Goal: Information Seeking & Learning: Learn about a topic

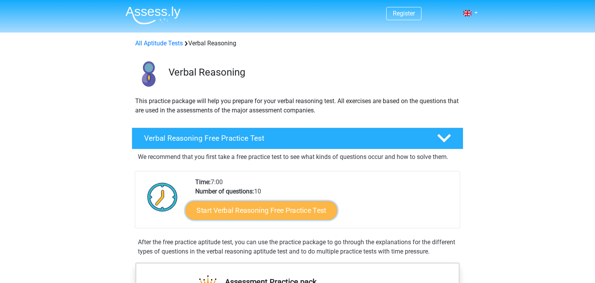
click at [295, 214] on link "Start Verbal Reasoning Free Practice Test" at bounding box center [261, 210] width 152 height 19
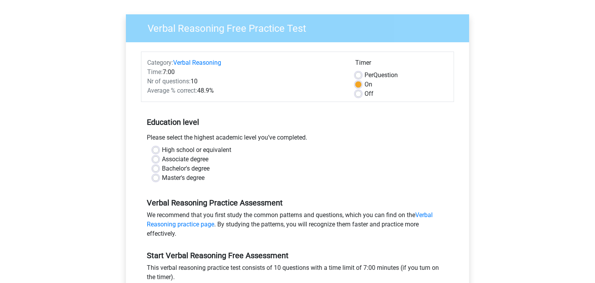
scroll to position [63, 0]
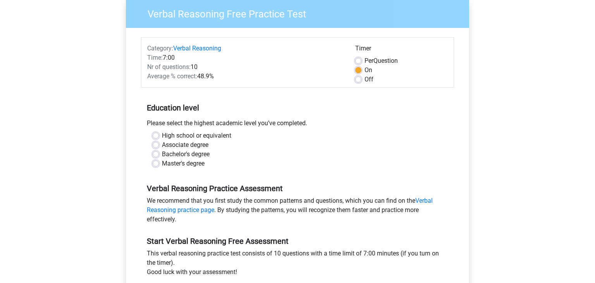
click at [190, 154] on label "Bachelor's degree" at bounding box center [186, 153] width 48 height 9
click at [159, 154] on input "Bachelor's degree" at bounding box center [156, 153] width 6 height 8
radio input "true"
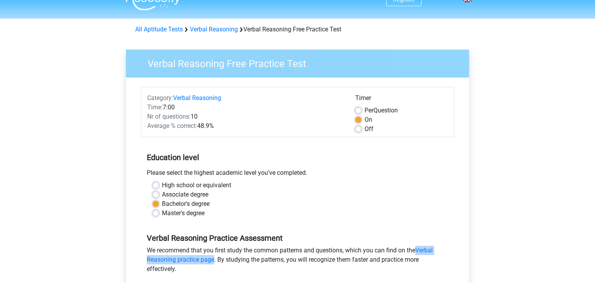
scroll to position [0, 0]
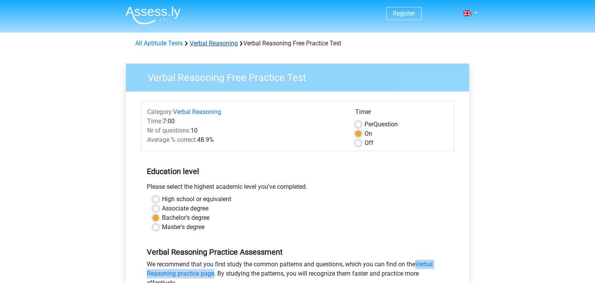
click at [234, 42] on link "Verbal Reasoning" at bounding box center [214, 42] width 48 height 7
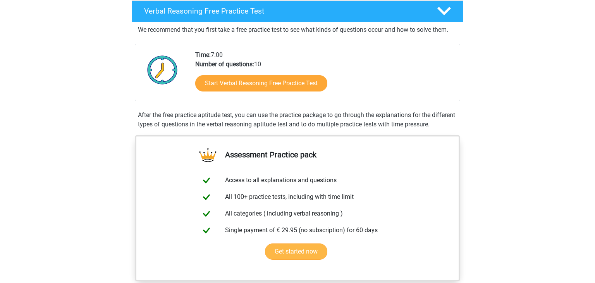
scroll to position [317, 0]
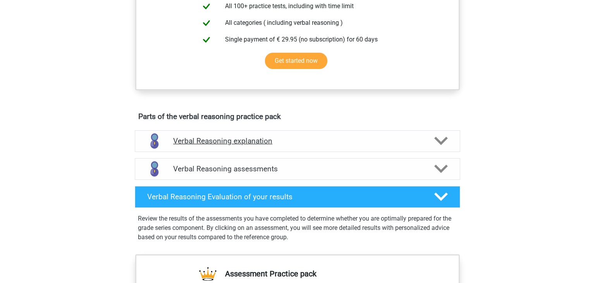
click at [393, 145] on h4 "Verbal Reasoning explanation" at bounding box center [297, 140] width 249 height 9
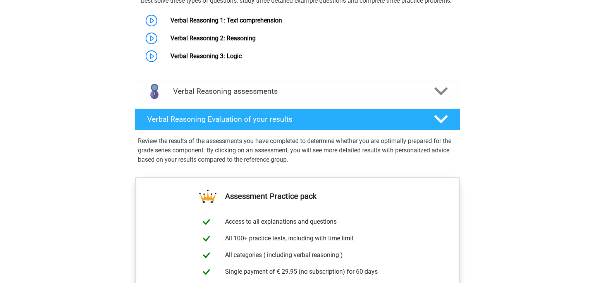
scroll to position [635, 0]
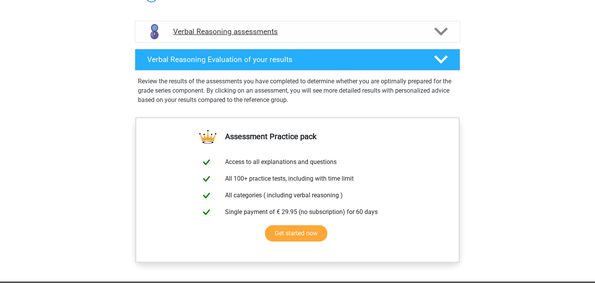
click at [327, 36] on h4 "Verbal Reasoning assessments" at bounding box center [297, 31] width 249 height 9
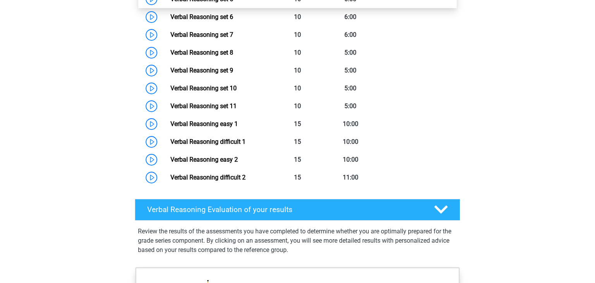
scroll to position [698, 0]
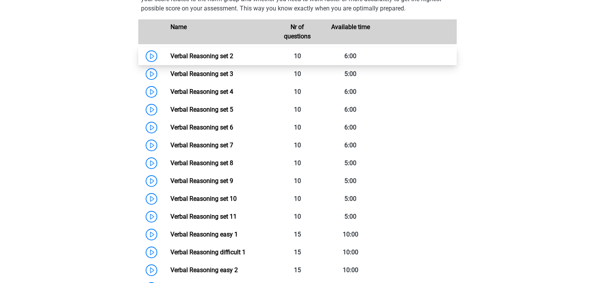
click at [233, 60] on link "Verbal Reasoning set 2" at bounding box center [201, 55] width 63 height 7
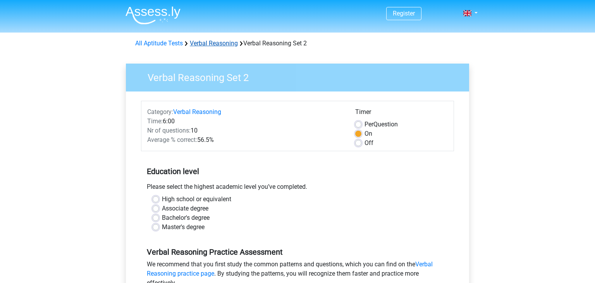
click at [222, 44] on link "Verbal Reasoning" at bounding box center [214, 42] width 48 height 7
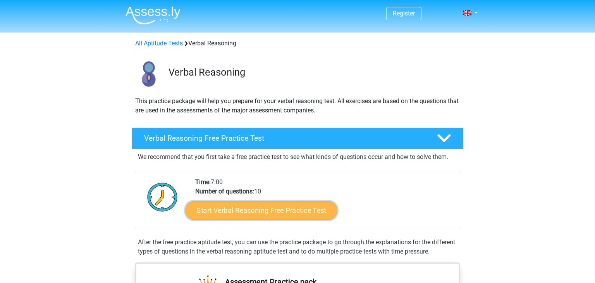
click at [306, 211] on link "Start Verbal Reasoning Free Practice Test" at bounding box center [261, 210] width 152 height 19
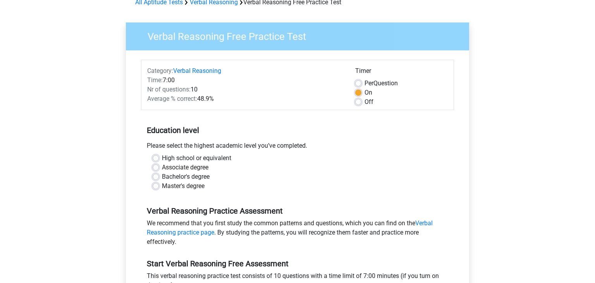
scroll to position [63, 0]
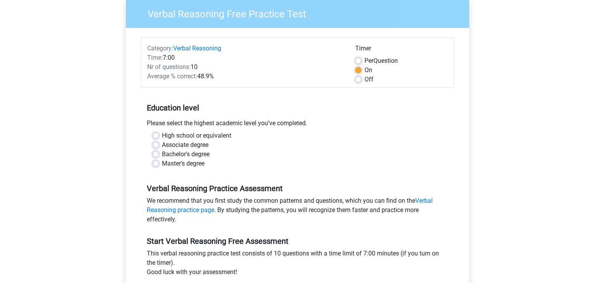
click at [185, 156] on label "Bachelor's degree" at bounding box center [186, 153] width 48 height 9
click at [159, 156] on input "Bachelor's degree" at bounding box center [156, 153] width 6 height 8
radio input "true"
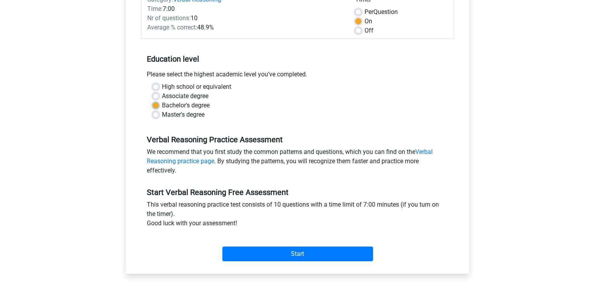
scroll to position [190, 0]
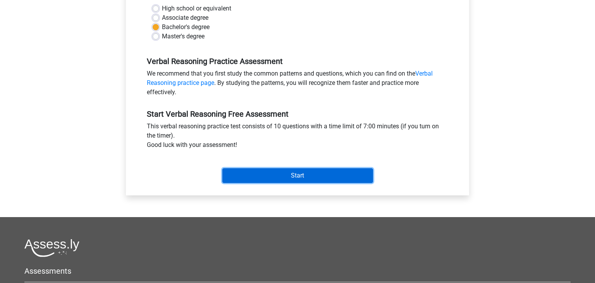
click at [307, 175] on input "Start" at bounding box center [297, 175] width 151 height 15
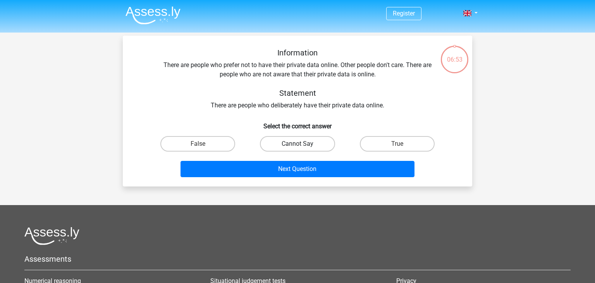
click at [311, 147] on label "Cannot Say" at bounding box center [297, 143] width 75 height 15
click at [302, 147] on input "Cannot Say" at bounding box center [299, 146] width 5 height 5
radio input "true"
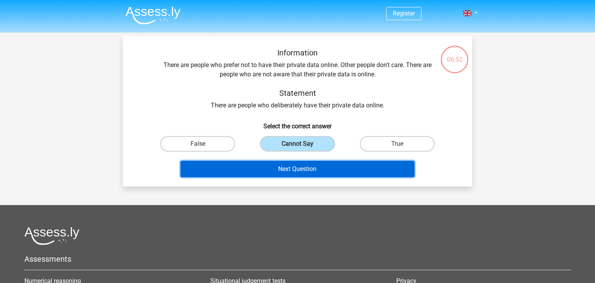
click at [318, 172] on button "Next Question" at bounding box center [297, 169] width 234 height 16
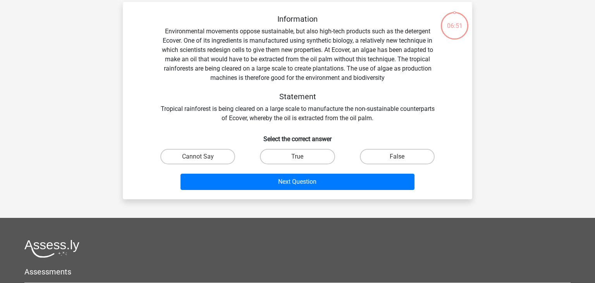
scroll to position [36, 0]
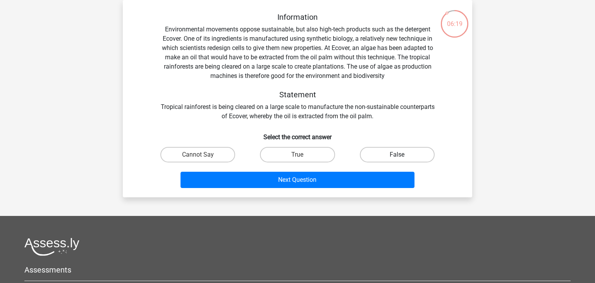
click at [377, 159] on label "False" at bounding box center [397, 154] width 75 height 15
click at [397, 159] on input "False" at bounding box center [399, 156] width 5 height 5
radio input "true"
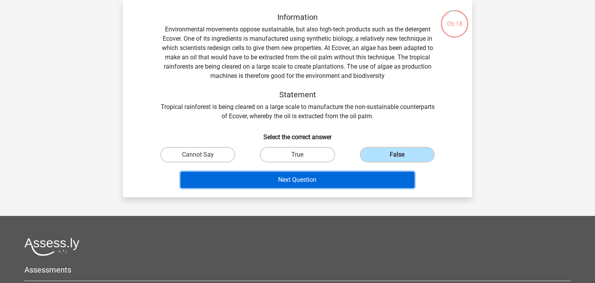
click at [357, 180] on button "Next Question" at bounding box center [297, 180] width 234 height 16
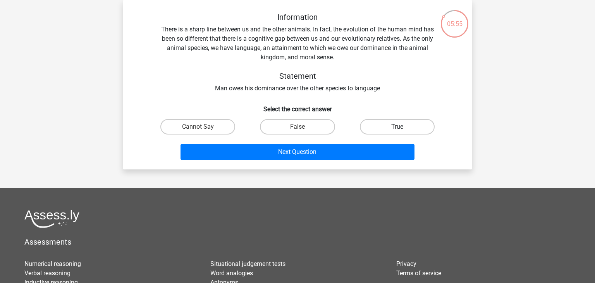
click at [400, 132] on label "True" at bounding box center [397, 126] width 75 height 15
click at [400, 132] on input "True" at bounding box center [399, 129] width 5 height 5
radio input "true"
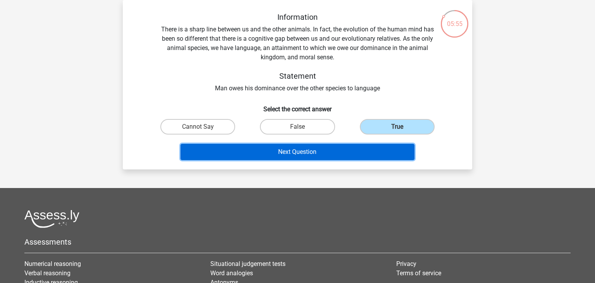
click at [360, 153] on button "Next Question" at bounding box center [297, 152] width 234 height 16
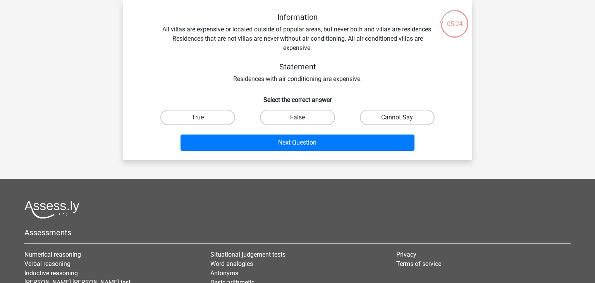
click at [382, 120] on label "Cannot Say" at bounding box center [397, 117] width 75 height 15
click at [397, 120] on input "Cannot Say" at bounding box center [399, 119] width 5 height 5
radio input "true"
click at [197, 113] on label "True" at bounding box center [197, 117] width 75 height 15
click at [198, 117] on input "True" at bounding box center [200, 119] width 5 height 5
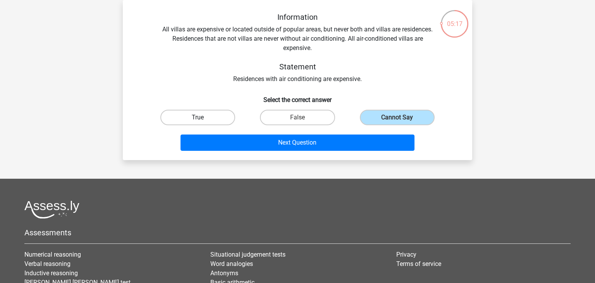
radio input "true"
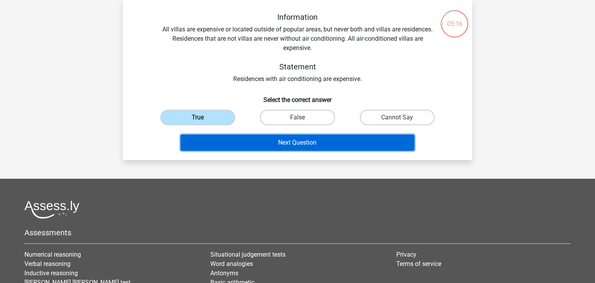
click at [310, 145] on button "Next Question" at bounding box center [297, 142] width 234 height 16
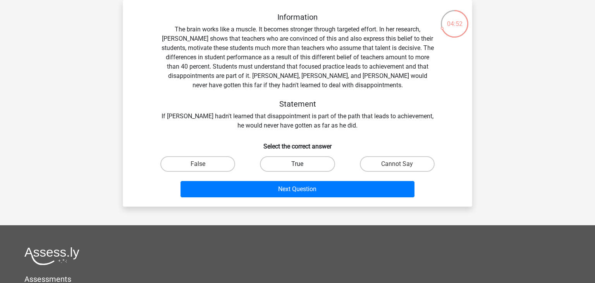
click at [314, 162] on label "True" at bounding box center [297, 163] width 75 height 15
click at [302, 164] on input "True" at bounding box center [299, 166] width 5 height 5
radio input "true"
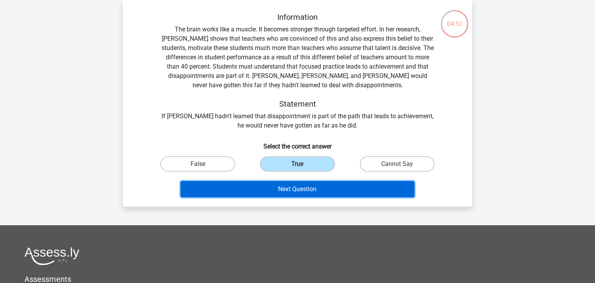
click at [323, 191] on button "Next Question" at bounding box center [297, 189] width 234 height 16
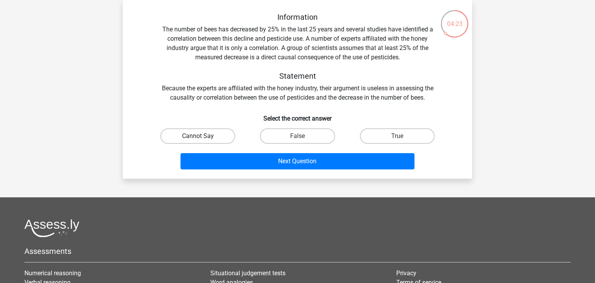
click at [189, 136] on label "Cannot Say" at bounding box center [197, 135] width 75 height 15
click at [198, 136] on input "Cannot Say" at bounding box center [200, 138] width 5 height 5
radio input "true"
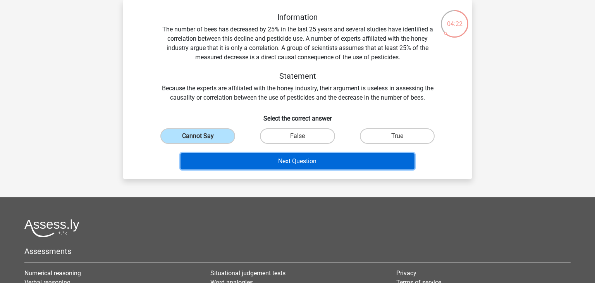
click at [298, 163] on button "Next Question" at bounding box center [297, 161] width 234 height 16
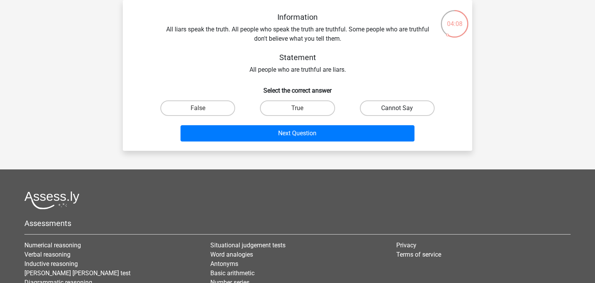
click at [387, 110] on label "Cannot Say" at bounding box center [397, 107] width 75 height 15
click at [397, 110] on input "Cannot Say" at bounding box center [399, 110] width 5 height 5
radio input "true"
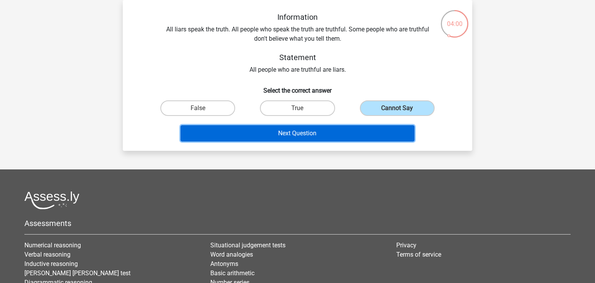
click at [332, 133] on button "Next Question" at bounding box center [297, 133] width 234 height 16
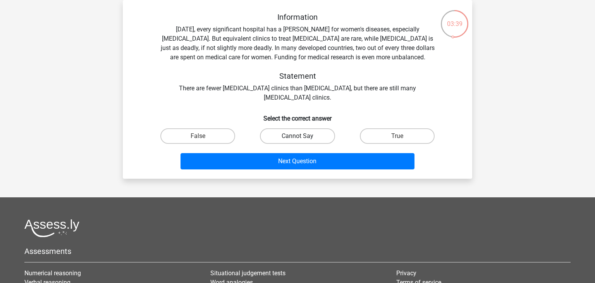
click at [305, 134] on label "Cannot Say" at bounding box center [297, 135] width 75 height 15
click at [302, 136] on input "Cannot Say" at bounding box center [299, 138] width 5 height 5
radio input "true"
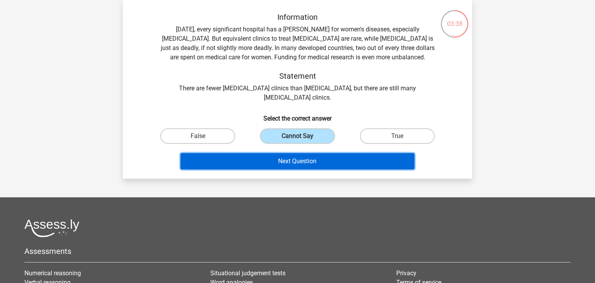
click at [305, 159] on button "Next Question" at bounding box center [297, 161] width 234 height 16
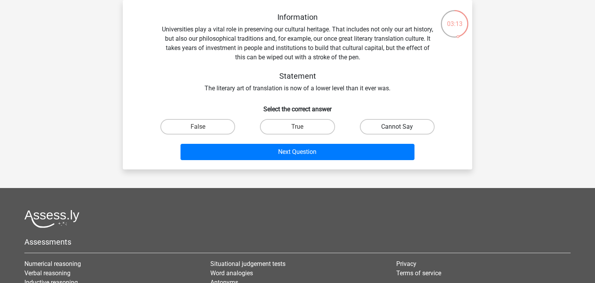
click at [383, 129] on label "Cannot Say" at bounding box center [397, 126] width 75 height 15
click at [397, 129] on input "Cannot Say" at bounding box center [399, 129] width 5 height 5
radio input "true"
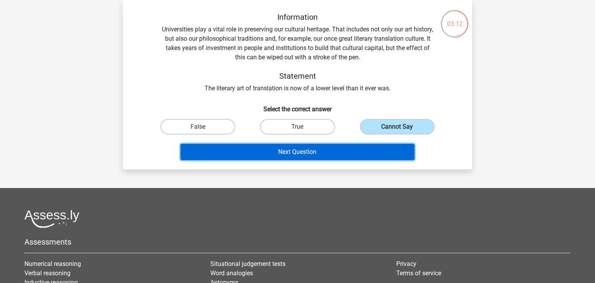
click at [348, 156] on button "Next Question" at bounding box center [297, 152] width 234 height 16
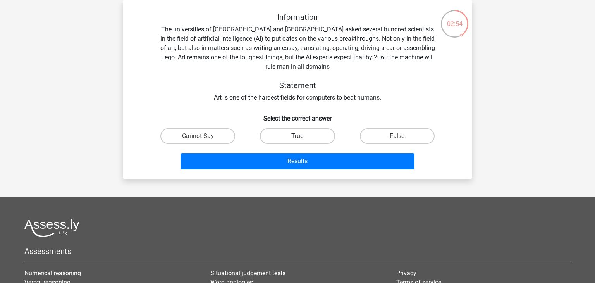
click at [317, 141] on label "True" at bounding box center [297, 135] width 75 height 15
click at [302, 141] on input "True" at bounding box center [299, 138] width 5 height 5
radio input "true"
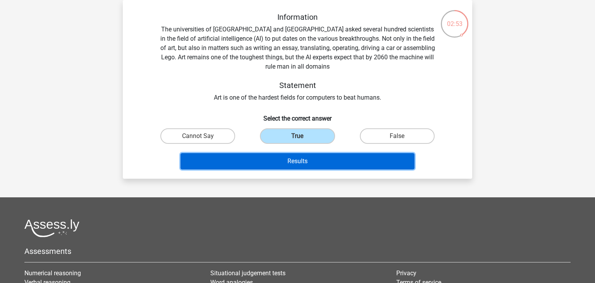
click at [319, 163] on button "Results" at bounding box center [297, 161] width 234 height 16
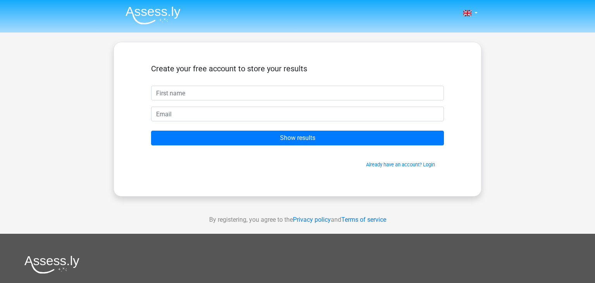
click at [302, 93] on input "text" at bounding box center [297, 93] width 293 height 15
type input "Stephanie"
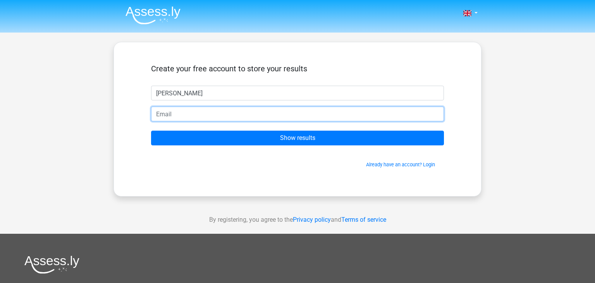
click at [220, 116] on input "email" at bounding box center [297, 113] width 293 height 15
type input "stephanie.g.go@gmail.com"
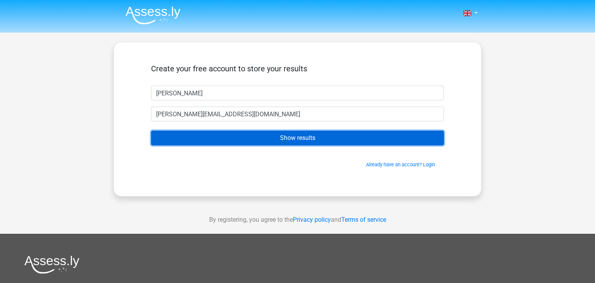
click at [271, 139] on input "Show results" at bounding box center [297, 137] width 293 height 15
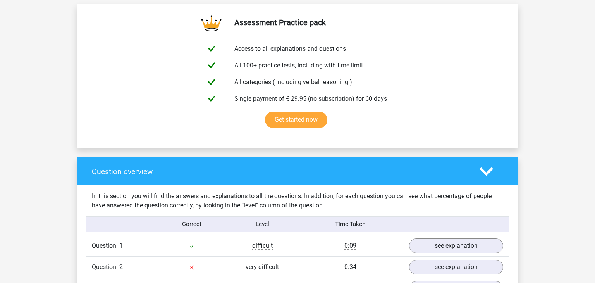
scroll to position [508, 0]
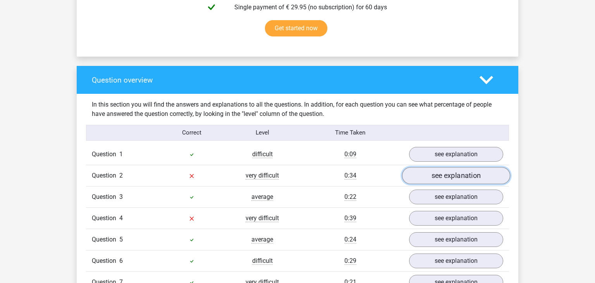
click at [460, 179] on link "see explanation" at bounding box center [456, 175] width 108 height 17
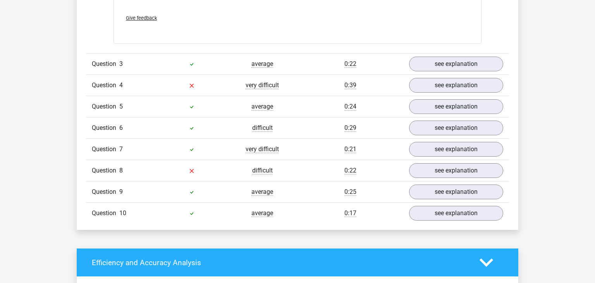
scroll to position [889, 0]
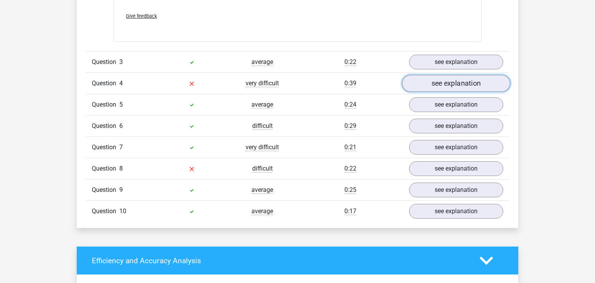
click at [438, 79] on link "see explanation" at bounding box center [456, 83] width 108 height 17
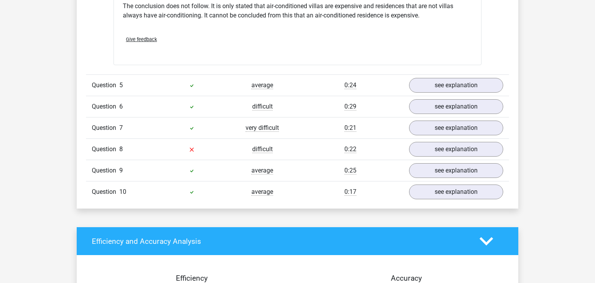
scroll to position [1143, 0]
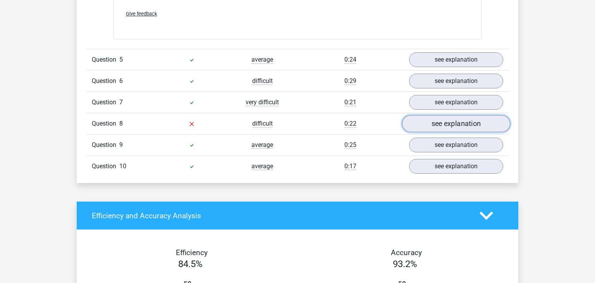
click at [419, 122] on link "see explanation" at bounding box center [456, 123] width 108 height 17
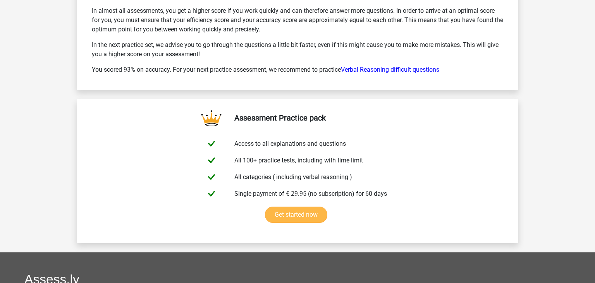
scroll to position [1905, 0]
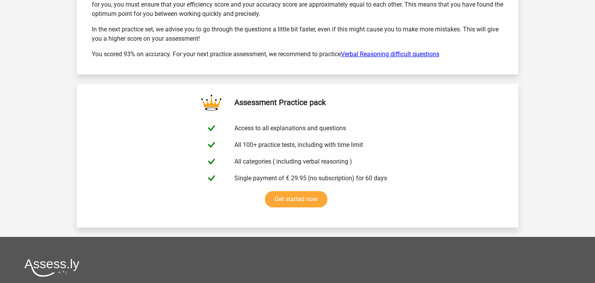
click at [387, 50] on link "Verbal Reasoning difficult questions" at bounding box center [390, 53] width 98 height 7
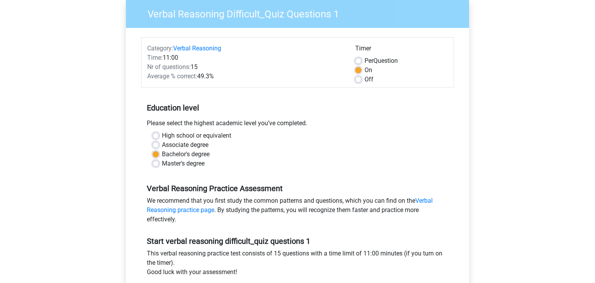
scroll to position [190, 0]
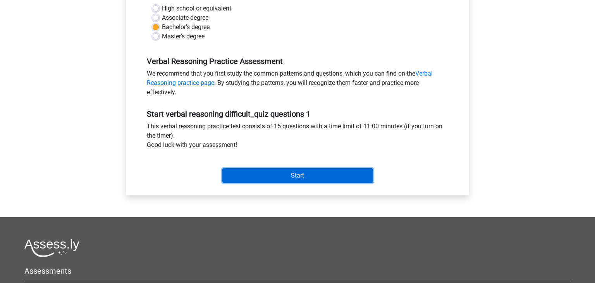
click at [314, 175] on input "Start" at bounding box center [297, 175] width 151 height 15
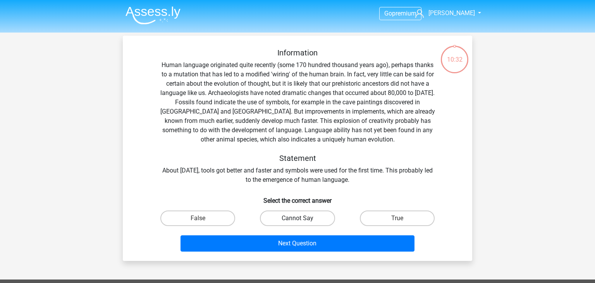
click at [323, 220] on label "Cannot Say" at bounding box center [297, 217] width 75 height 15
click at [302, 220] on input "Cannot Say" at bounding box center [299, 220] width 5 height 5
radio input "true"
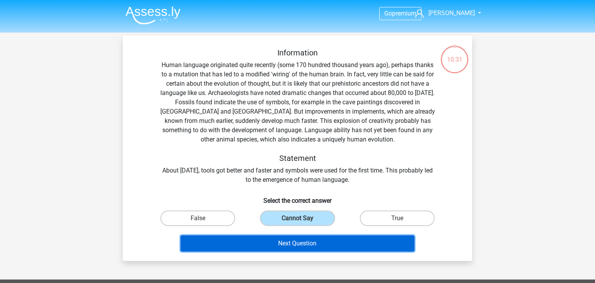
click at [327, 245] on button "Next Question" at bounding box center [297, 243] width 234 height 16
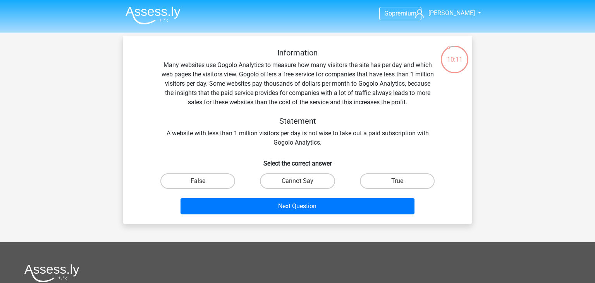
click at [399, 184] on input "True" at bounding box center [399, 183] width 5 height 5
radio input "true"
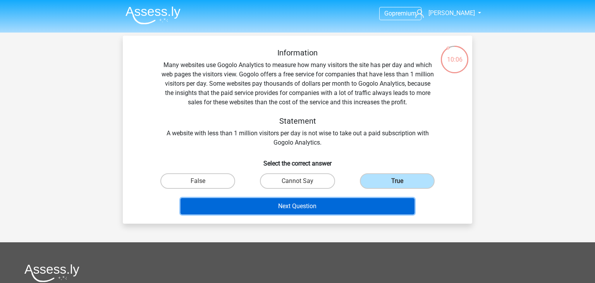
click at [336, 206] on button "Next Question" at bounding box center [297, 206] width 234 height 16
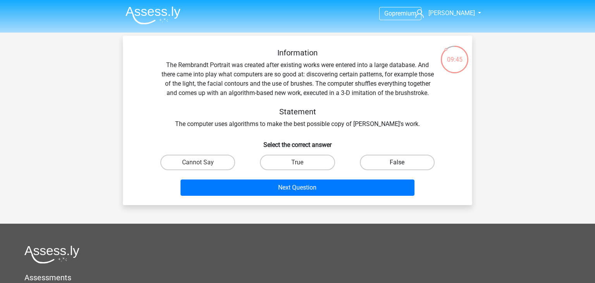
click at [369, 170] on label "False" at bounding box center [397, 161] width 75 height 15
click at [397, 167] on input "False" at bounding box center [399, 164] width 5 height 5
radio input "true"
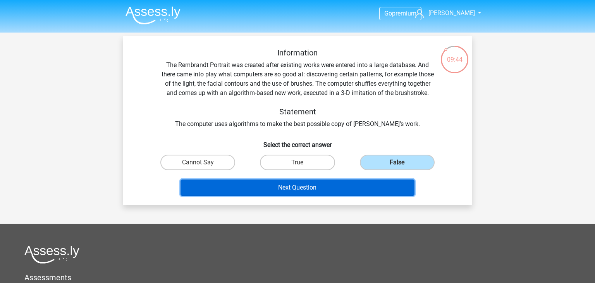
click at [337, 196] on button "Next Question" at bounding box center [297, 187] width 234 height 16
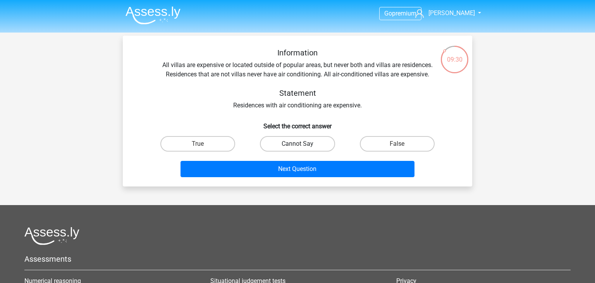
click at [309, 145] on label "Cannot Say" at bounding box center [297, 143] width 75 height 15
click at [302, 145] on input "Cannot Say" at bounding box center [299, 146] width 5 height 5
radio input "true"
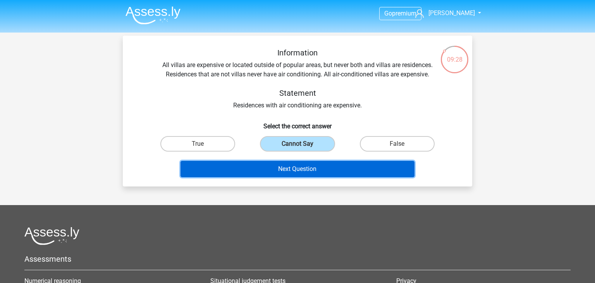
click at [350, 174] on button "Next Question" at bounding box center [297, 169] width 234 height 16
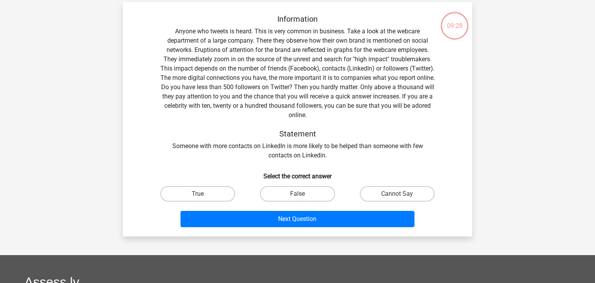
scroll to position [36, 0]
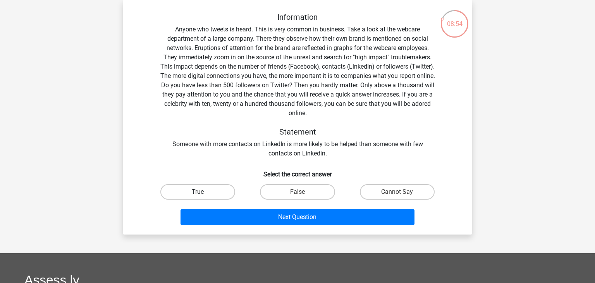
click at [206, 188] on label "True" at bounding box center [197, 191] width 75 height 15
click at [203, 192] on input "True" at bounding box center [200, 194] width 5 height 5
radio input "true"
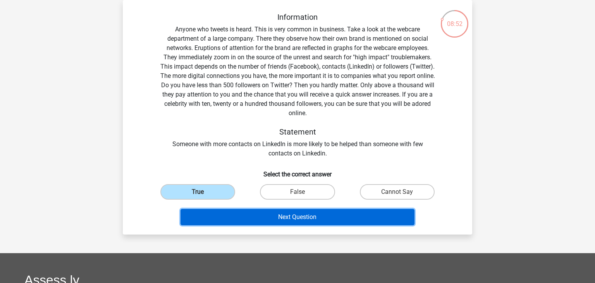
click at [304, 224] on button "Next Question" at bounding box center [297, 217] width 234 height 16
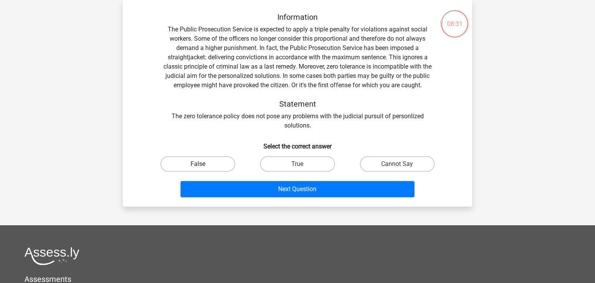
click at [202, 163] on label "False" at bounding box center [197, 163] width 75 height 15
click at [202, 164] on input "False" at bounding box center [200, 166] width 5 height 5
radio input "true"
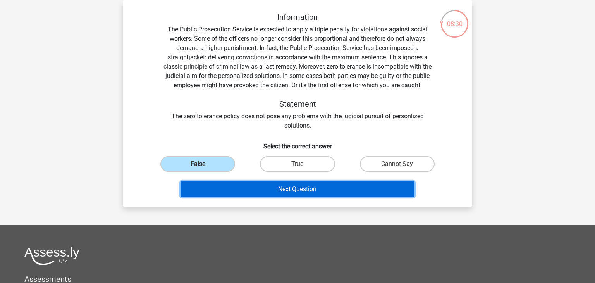
click at [321, 192] on button "Next Question" at bounding box center [297, 189] width 234 height 16
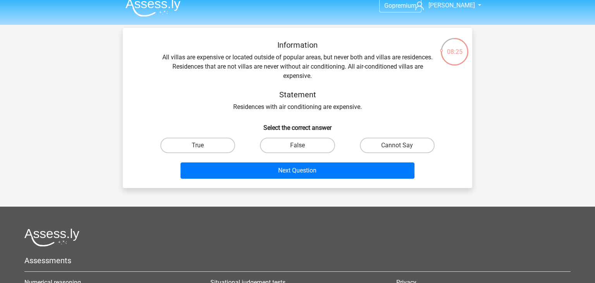
scroll to position [0, 0]
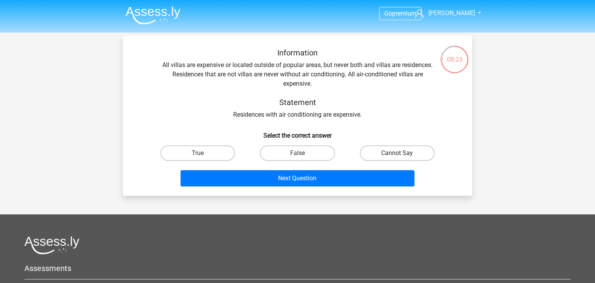
click at [390, 153] on label "Cannot Say" at bounding box center [397, 152] width 75 height 15
click at [397, 153] on input "Cannot Say" at bounding box center [399, 155] width 5 height 5
radio input "true"
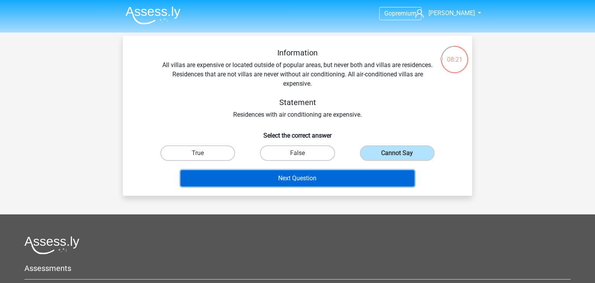
click at [311, 178] on button "Next Question" at bounding box center [297, 178] width 234 height 16
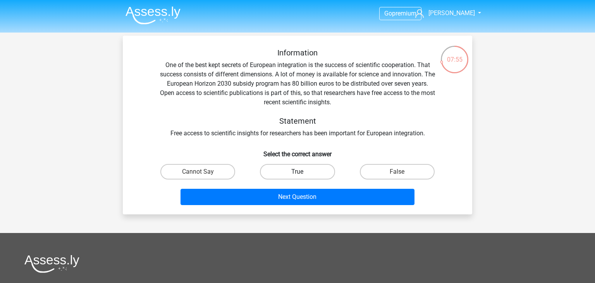
click at [304, 174] on label "True" at bounding box center [297, 171] width 75 height 15
click at [302, 174] on input "True" at bounding box center [299, 174] width 5 height 5
radio input "true"
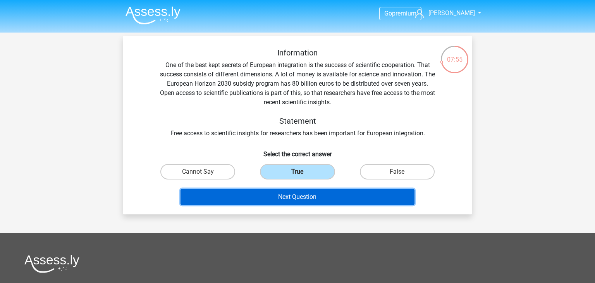
click at [303, 196] on button "Next Question" at bounding box center [297, 197] width 234 height 16
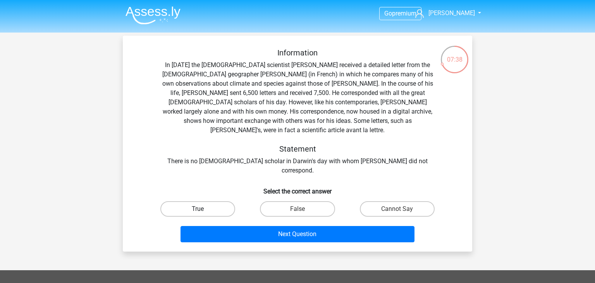
click at [223, 201] on label "True" at bounding box center [197, 208] width 75 height 15
click at [203, 209] on input "True" at bounding box center [200, 211] width 5 height 5
radio input "true"
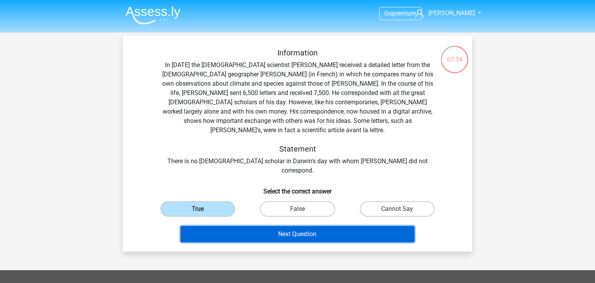
click at [290, 226] on button "Next Question" at bounding box center [297, 234] width 234 height 16
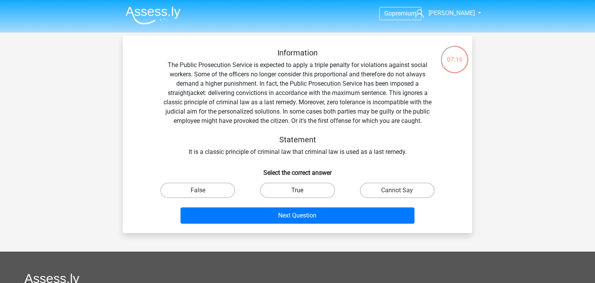
click at [285, 189] on label "True" at bounding box center [297, 189] width 75 height 15
click at [297, 190] on input "True" at bounding box center [299, 192] width 5 height 5
radio input "true"
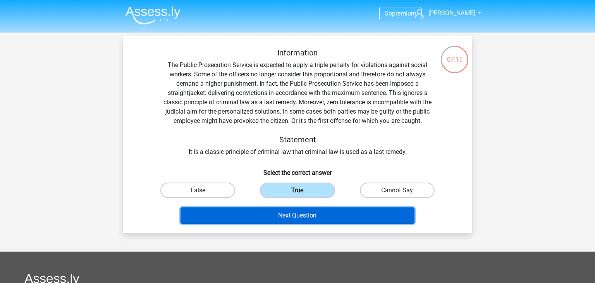
click at [303, 214] on button "Next Question" at bounding box center [297, 215] width 234 height 16
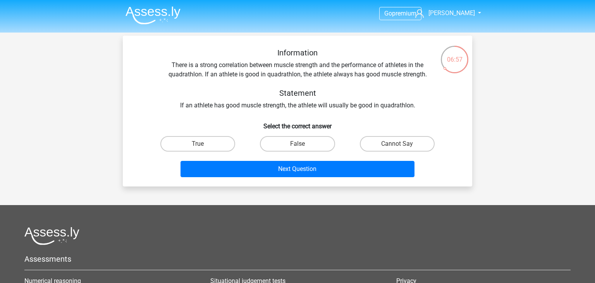
click at [400, 146] on input "Cannot Say" at bounding box center [399, 146] width 5 height 5
radio input "true"
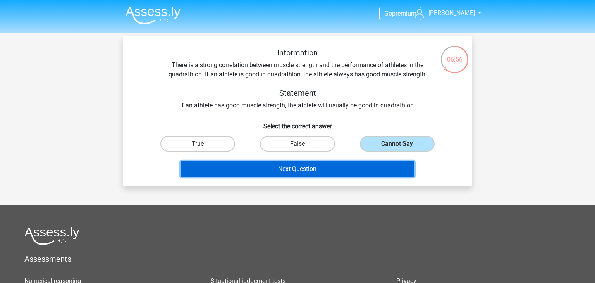
click at [327, 164] on button "Next Question" at bounding box center [297, 169] width 234 height 16
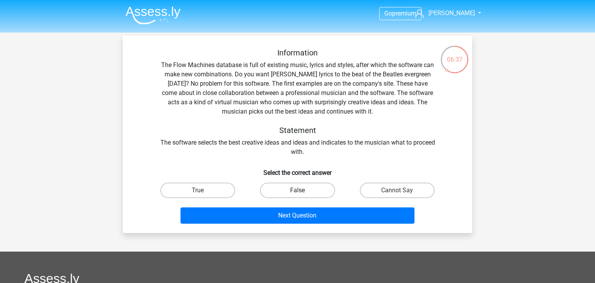
click at [309, 192] on label "False" at bounding box center [297, 189] width 75 height 15
click at [302, 192] on input "False" at bounding box center [299, 192] width 5 height 5
radio input "true"
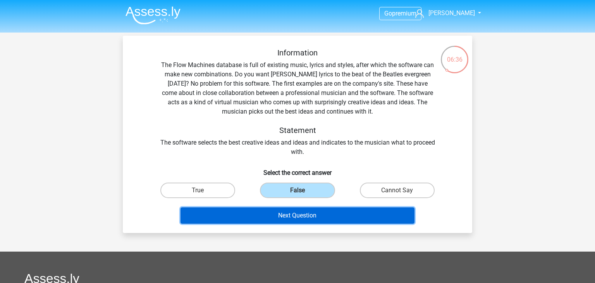
click at [312, 217] on button "Next Question" at bounding box center [297, 215] width 234 height 16
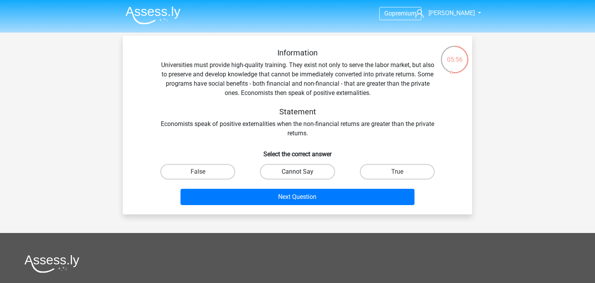
click at [315, 172] on label "Cannot Say" at bounding box center [297, 171] width 75 height 15
click at [302, 172] on input "Cannot Say" at bounding box center [299, 174] width 5 height 5
radio input "true"
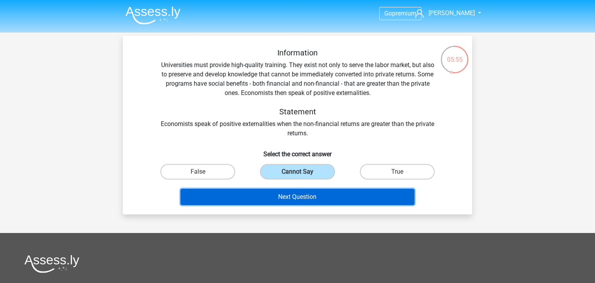
click at [329, 196] on button "Next Question" at bounding box center [297, 197] width 234 height 16
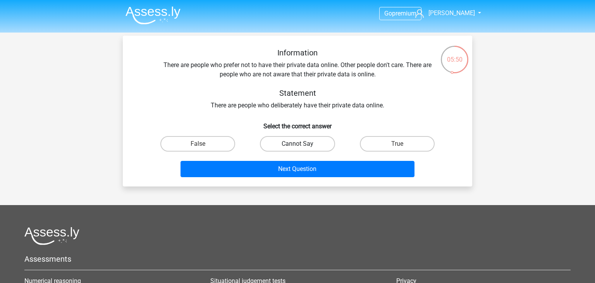
click at [311, 146] on label "Cannot Say" at bounding box center [297, 143] width 75 height 15
click at [302, 146] on input "Cannot Say" at bounding box center [299, 146] width 5 height 5
radio input "true"
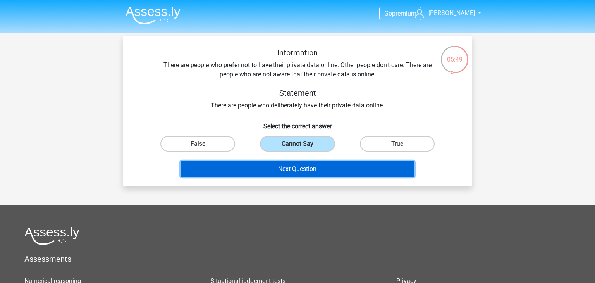
click at [319, 163] on button "Next Question" at bounding box center [297, 169] width 234 height 16
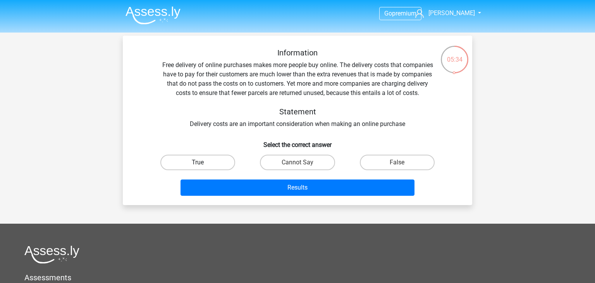
click at [203, 165] on label "True" at bounding box center [197, 161] width 75 height 15
click at [203, 165] on input "True" at bounding box center [200, 164] width 5 height 5
radio input "true"
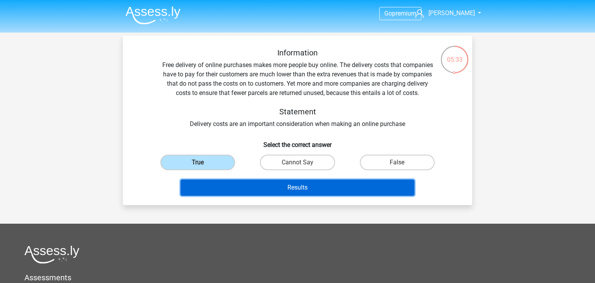
click at [273, 190] on button "Results" at bounding box center [297, 187] width 234 height 16
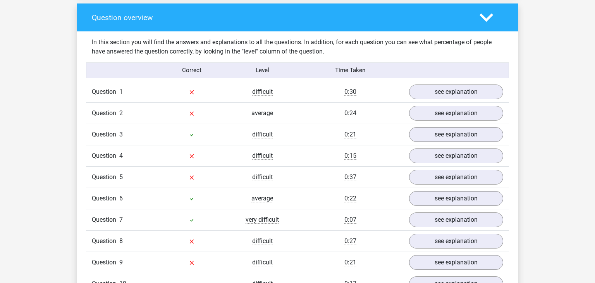
scroll to position [571, 0]
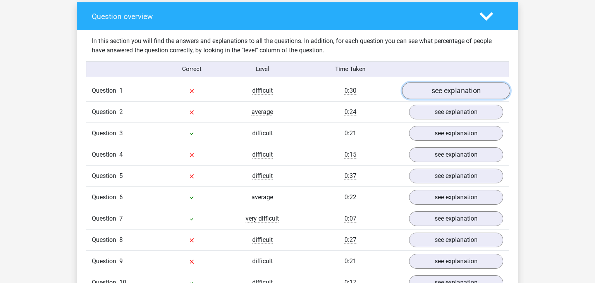
click at [434, 91] on link "see explanation" at bounding box center [456, 90] width 108 height 17
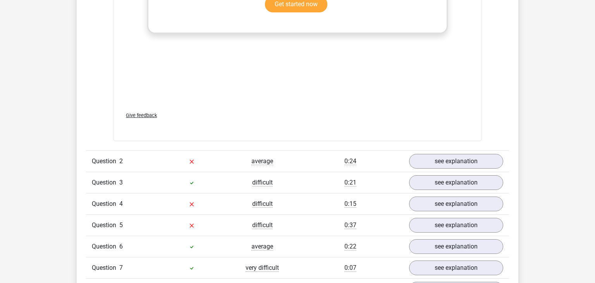
scroll to position [1079, 0]
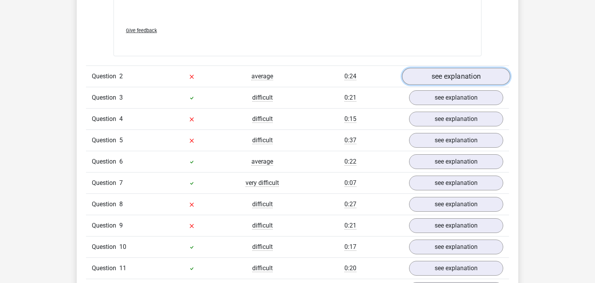
click at [452, 74] on link "see explanation" at bounding box center [456, 76] width 108 height 17
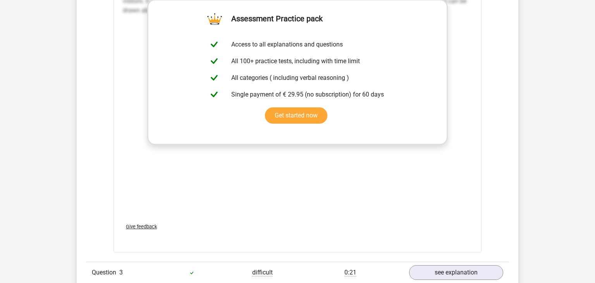
scroll to position [1460, 0]
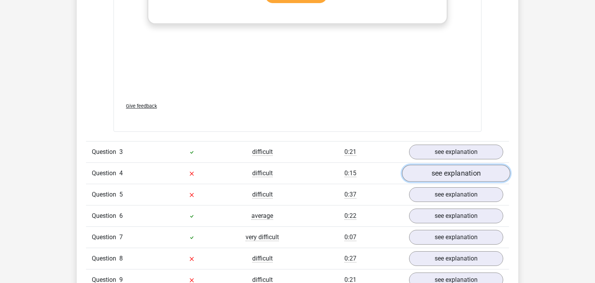
click at [453, 176] on link "see explanation" at bounding box center [456, 173] width 108 height 17
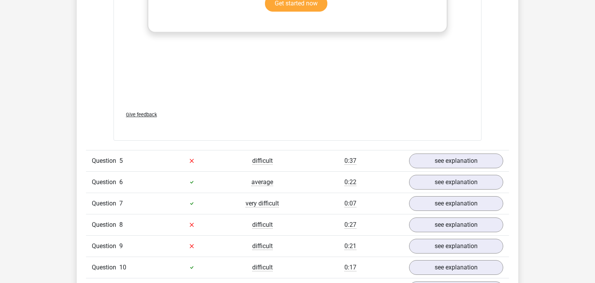
scroll to position [2032, 0]
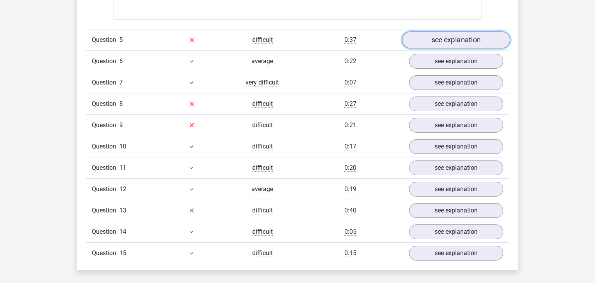
click at [481, 39] on link "see explanation" at bounding box center [456, 39] width 108 height 17
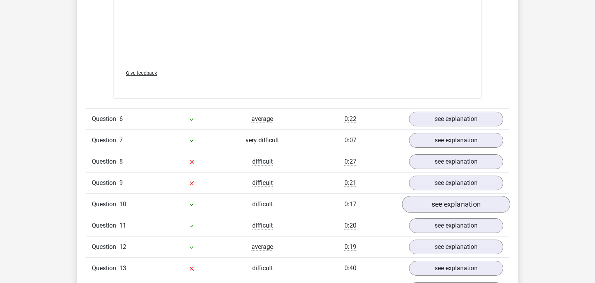
scroll to position [2476, 0]
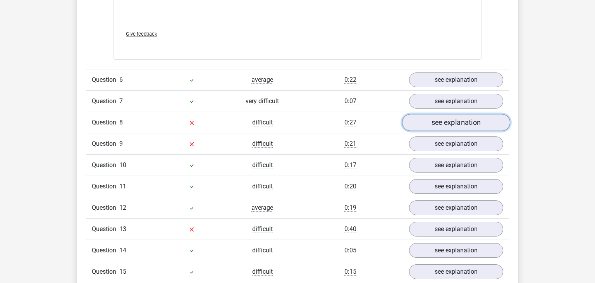
click at [463, 118] on link "see explanation" at bounding box center [456, 122] width 108 height 17
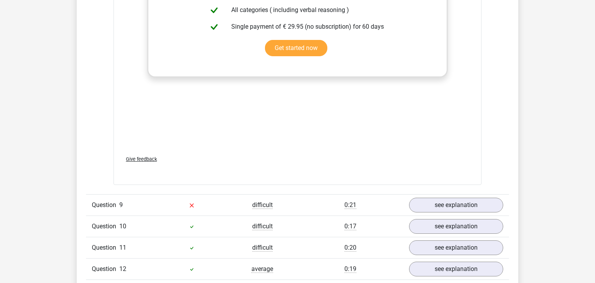
scroll to position [2921, 0]
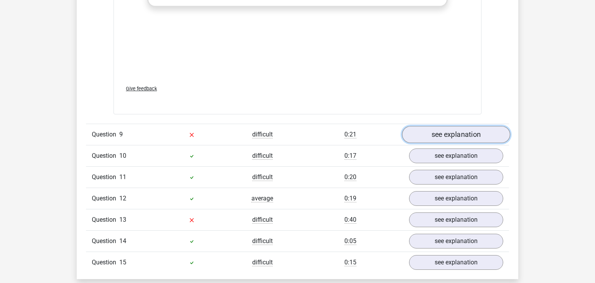
click at [448, 133] on link "see explanation" at bounding box center [456, 134] width 108 height 17
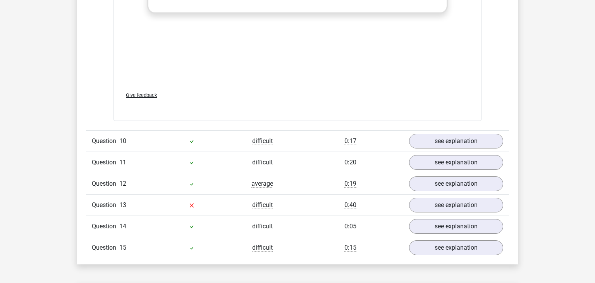
scroll to position [3429, 0]
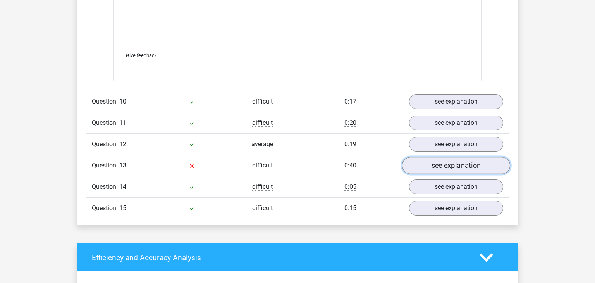
click at [458, 161] on link "see explanation" at bounding box center [456, 165] width 108 height 17
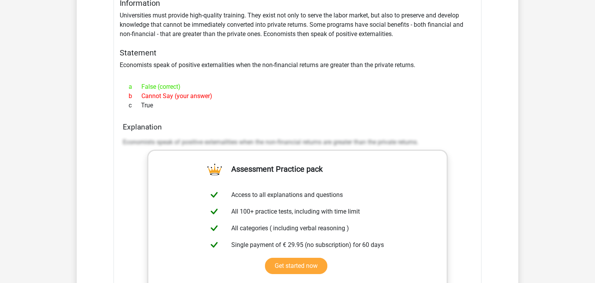
scroll to position [3619, 0]
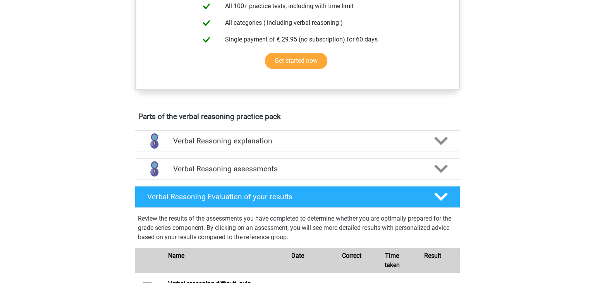
scroll to position [444, 0]
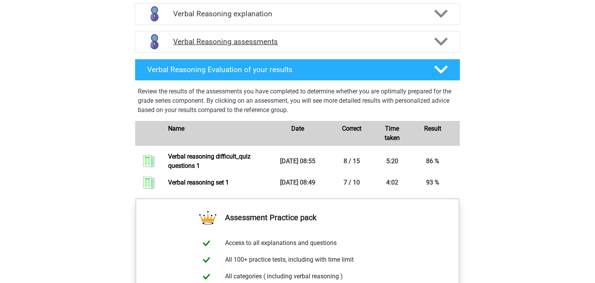
click at [437, 48] on icon at bounding box center [441, 42] width 14 height 14
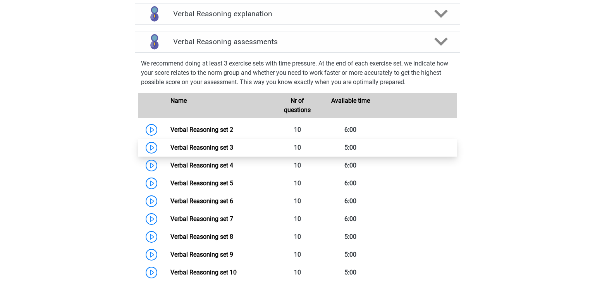
click at [209, 151] on link "Verbal Reasoning set 3" at bounding box center [201, 147] width 63 height 7
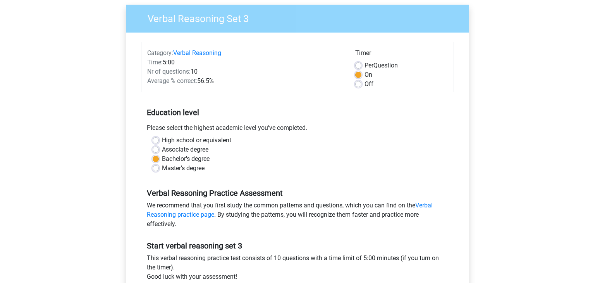
scroll to position [127, 0]
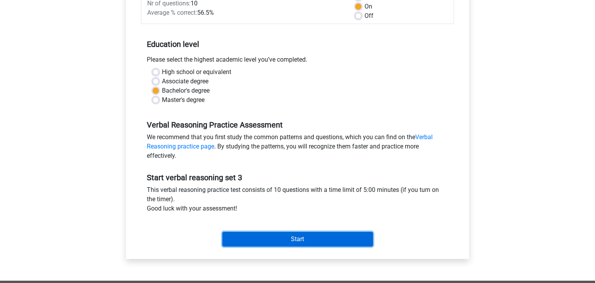
click at [336, 241] on input "Start" at bounding box center [297, 239] width 151 height 15
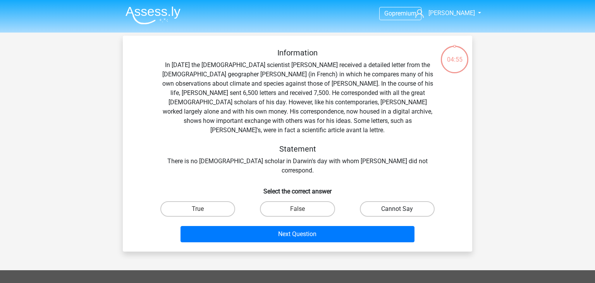
click at [376, 201] on label "Cannot Say" at bounding box center [397, 208] width 75 height 15
click at [397, 209] on input "Cannot Say" at bounding box center [399, 211] width 5 height 5
radio input "true"
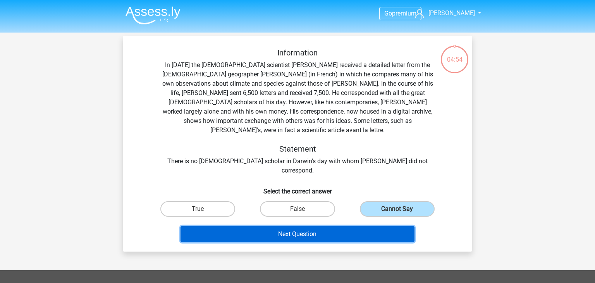
click at [360, 226] on button "Next Question" at bounding box center [297, 234] width 234 height 16
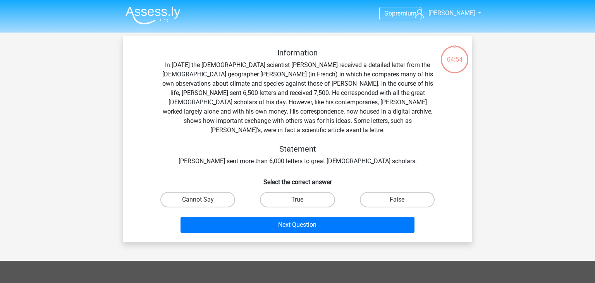
scroll to position [36, 0]
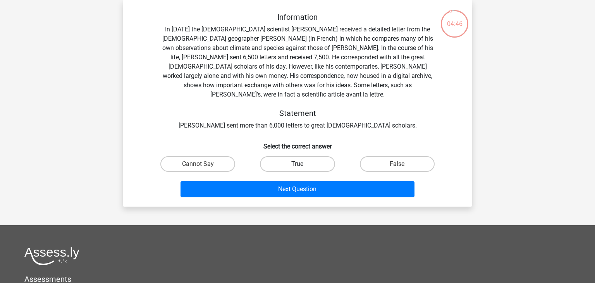
click at [288, 160] on label "True" at bounding box center [297, 163] width 75 height 15
click at [297, 164] on input "True" at bounding box center [299, 166] width 5 height 5
radio input "true"
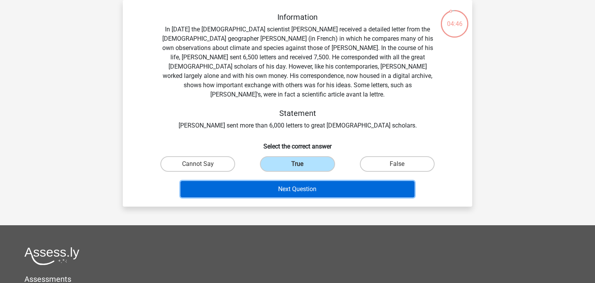
click at [295, 181] on button "Next Question" at bounding box center [297, 189] width 234 height 16
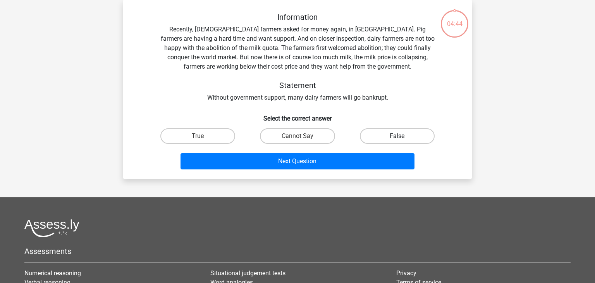
scroll to position [0, 0]
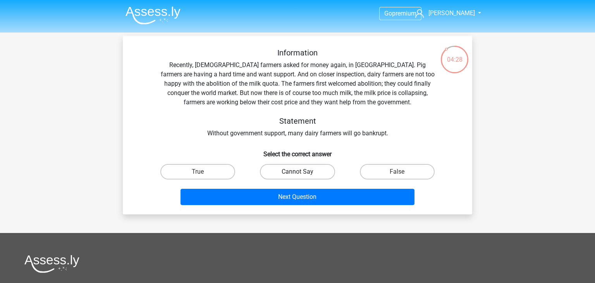
click at [295, 171] on label "Cannot Say" at bounding box center [297, 171] width 75 height 15
click at [297, 172] on input "Cannot Say" at bounding box center [299, 174] width 5 height 5
radio input "true"
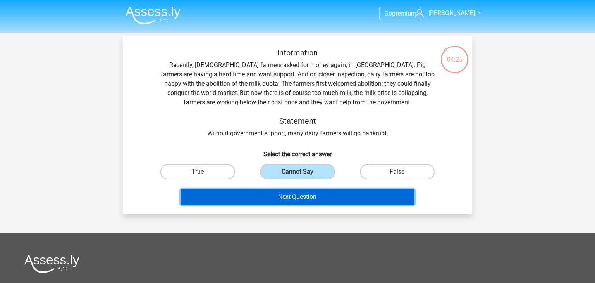
click at [326, 197] on button "Next Question" at bounding box center [297, 197] width 234 height 16
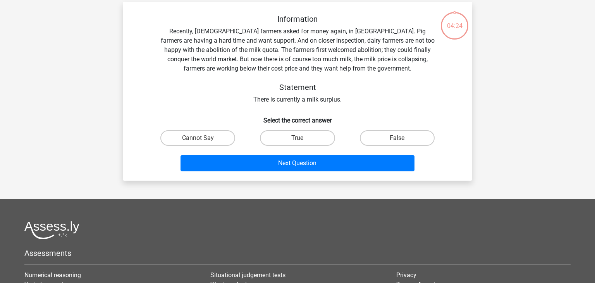
scroll to position [36, 0]
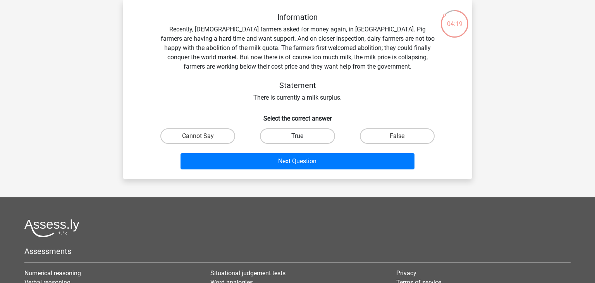
click at [281, 140] on label "True" at bounding box center [297, 135] width 75 height 15
click at [297, 140] on input "True" at bounding box center [299, 138] width 5 height 5
radio input "true"
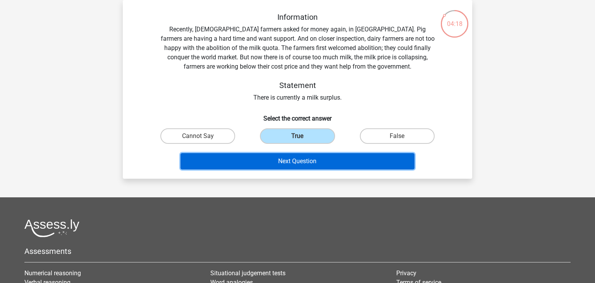
click at [306, 165] on button "Next Question" at bounding box center [297, 161] width 234 height 16
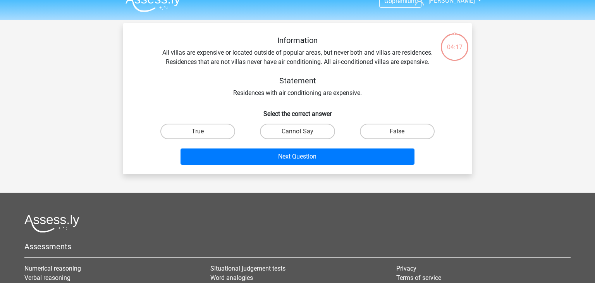
scroll to position [0, 0]
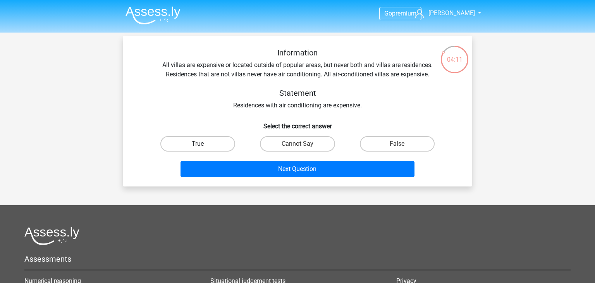
click at [211, 146] on label "True" at bounding box center [197, 143] width 75 height 15
click at [203, 146] on input "True" at bounding box center [200, 146] width 5 height 5
radio input "true"
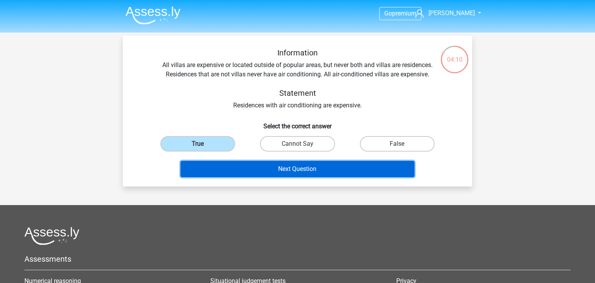
click at [290, 170] on button "Next Question" at bounding box center [297, 169] width 234 height 16
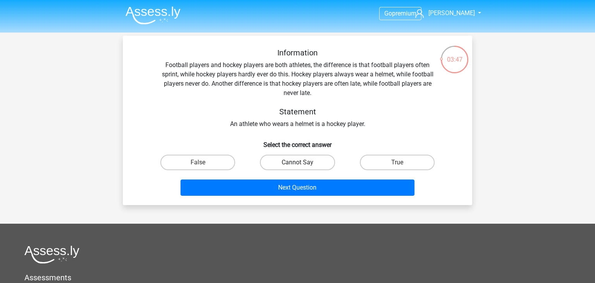
click at [304, 166] on label "Cannot Say" at bounding box center [297, 161] width 75 height 15
click at [302, 166] on input "Cannot Say" at bounding box center [299, 164] width 5 height 5
radio input "true"
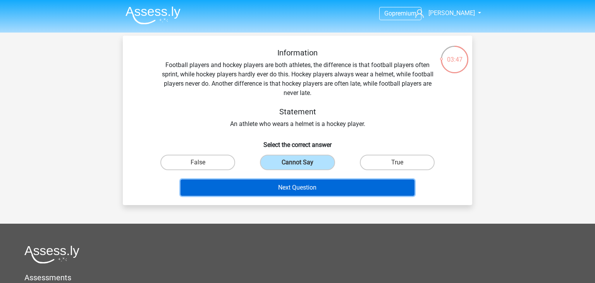
click at [310, 186] on button "Next Question" at bounding box center [297, 187] width 234 height 16
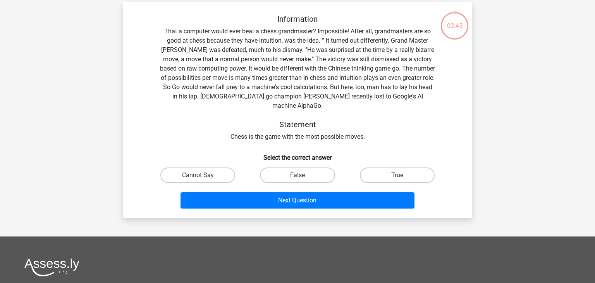
scroll to position [36, 0]
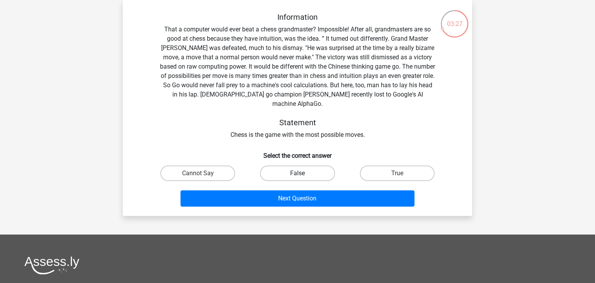
click at [302, 165] on label "False" at bounding box center [297, 172] width 75 height 15
click at [302, 173] on input "False" at bounding box center [299, 175] width 5 height 5
radio input "true"
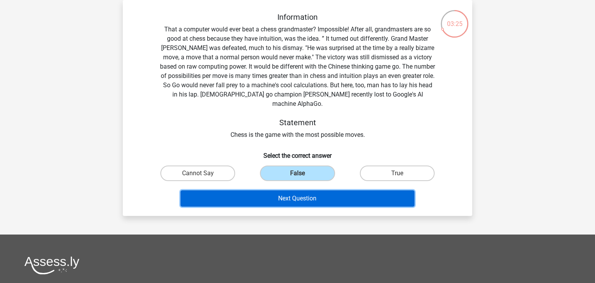
click at [324, 193] on button "Next Question" at bounding box center [297, 198] width 234 height 16
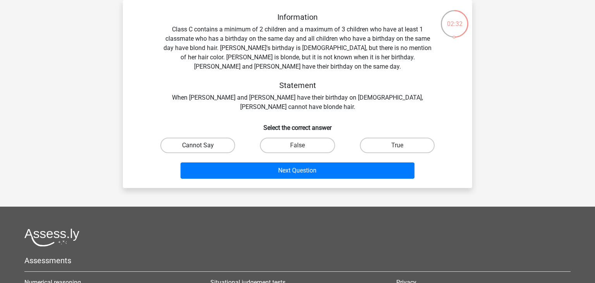
click at [209, 138] on label "Cannot Say" at bounding box center [197, 144] width 75 height 15
click at [203, 145] on input "Cannot Say" at bounding box center [200, 147] width 5 height 5
radio input "true"
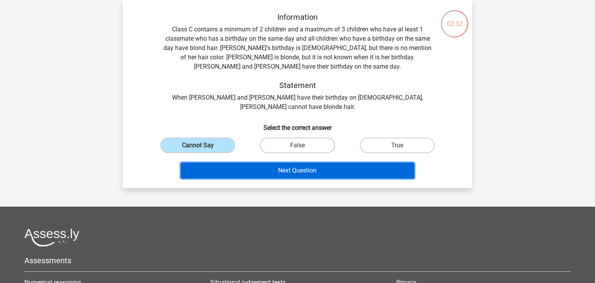
click at [271, 162] on button "Next Question" at bounding box center [297, 170] width 234 height 16
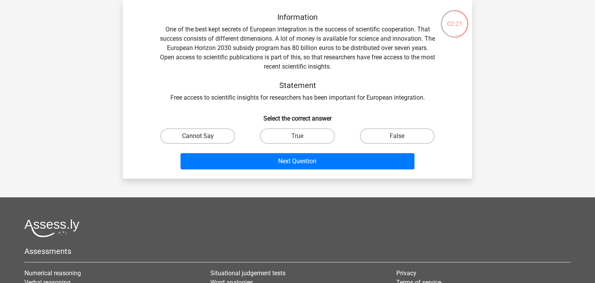
click at [196, 138] on label "Cannot Say" at bounding box center [197, 135] width 75 height 15
click at [198, 138] on input "Cannot Say" at bounding box center [200, 138] width 5 height 5
radio input "true"
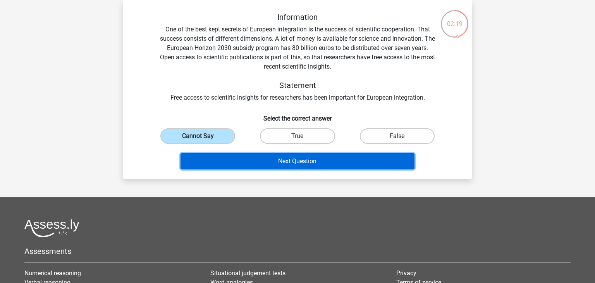
click at [301, 166] on button "Next Question" at bounding box center [297, 161] width 234 height 16
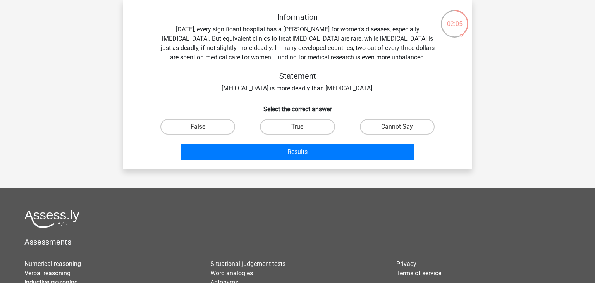
click at [200, 130] on input "False" at bounding box center [200, 129] width 5 height 5
radio input "true"
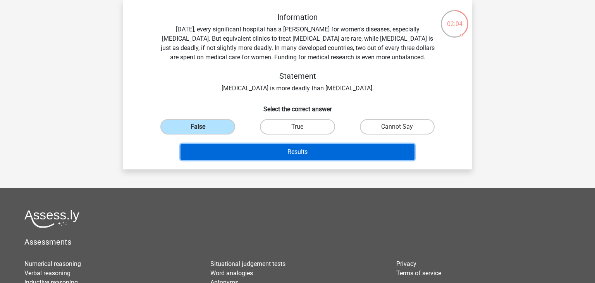
click at [275, 155] on button "Results" at bounding box center [297, 152] width 234 height 16
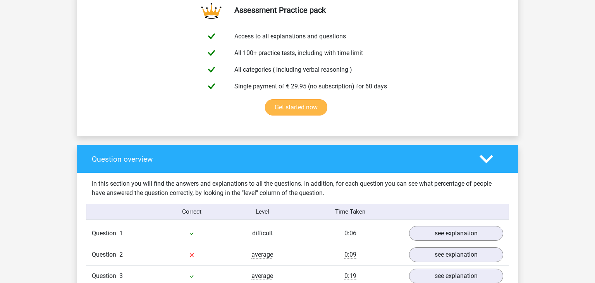
scroll to position [508, 0]
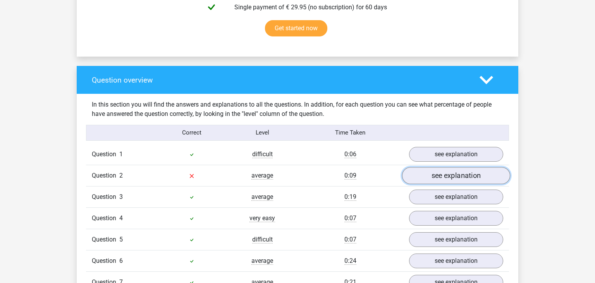
click at [439, 176] on link "see explanation" at bounding box center [456, 175] width 108 height 17
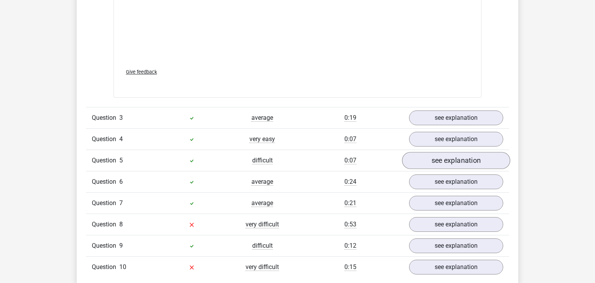
scroll to position [1079, 0]
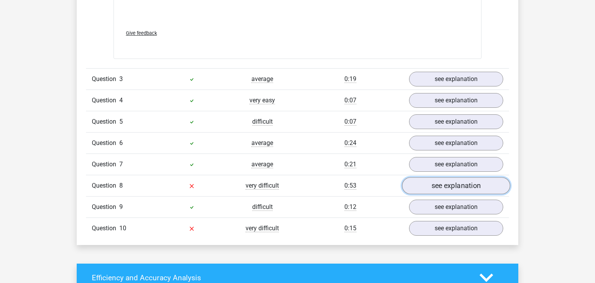
click at [439, 183] on link "see explanation" at bounding box center [456, 185] width 108 height 17
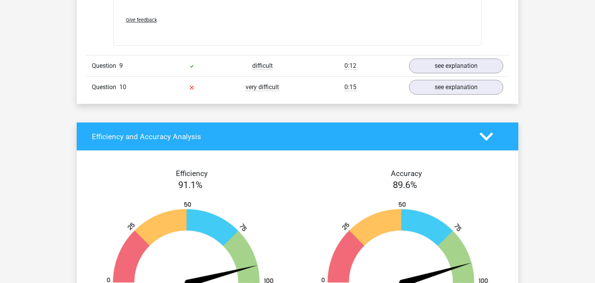
scroll to position [1587, 0]
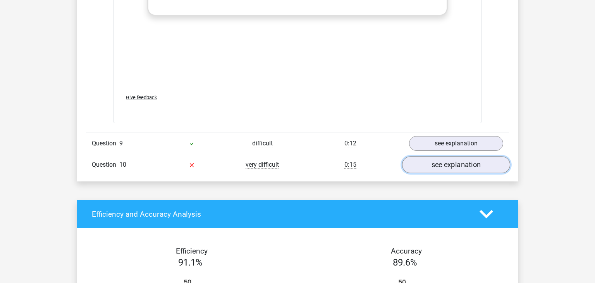
click at [455, 156] on link "see explanation" at bounding box center [456, 164] width 108 height 17
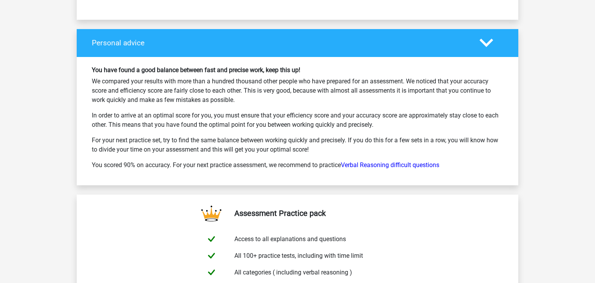
scroll to position [2476, 0]
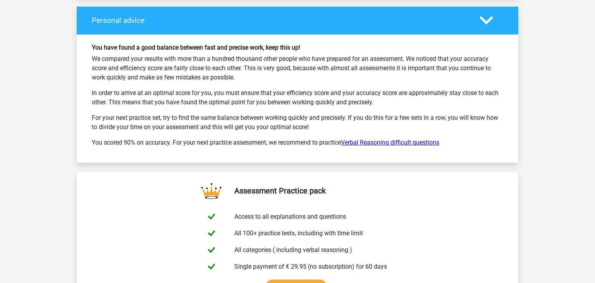
click at [398, 139] on link "Verbal Reasoning difficult questions" at bounding box center [390, 142] width 98 height 7
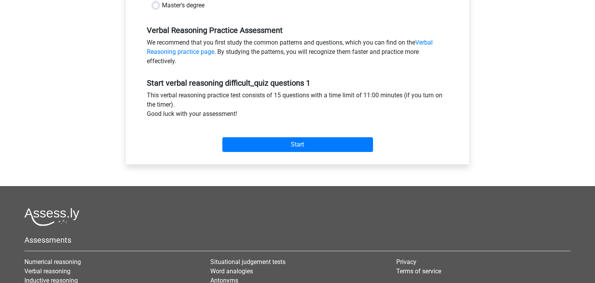
scroll to position [317, 0]
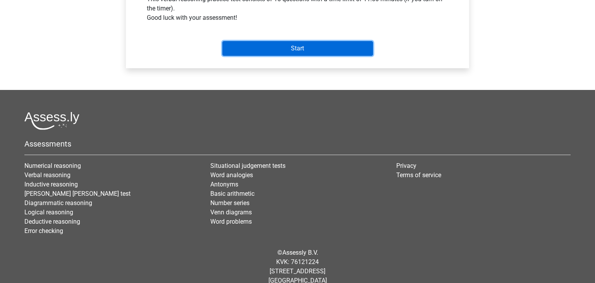
click at [315, 47] on input "Start" at bounding box center [297, 48] width 151 height 15
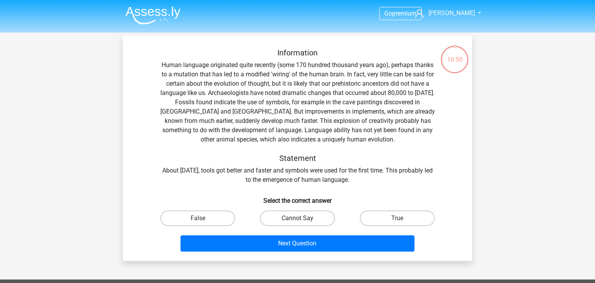
click at [295, 219] on label "Cannot Say" at bounding box center [297, 217] width 75 height 15
click at [297, 219] on input "Cannot Say" at bounding box center [299, 220] width 5 height 5
radio input "true"
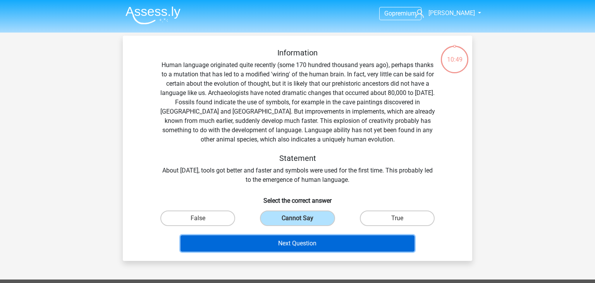
click at [335, 250] on button "Next Question" at bounding box center [297, 243] width 234 height 16
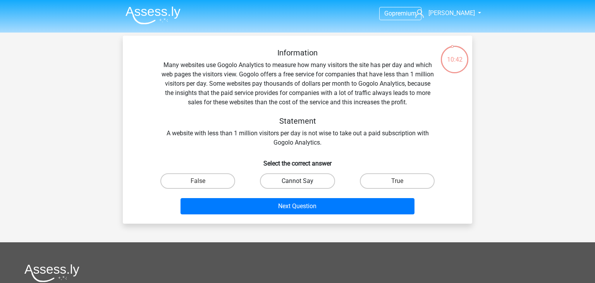
click at [313, 180] on label "Cannot Say" at bounding box center [297, 180] width 75 height 15
click at [302, 181] on input "Cannot Say" at bounding box center [299, 183] width 5 height 5
radio input "true"
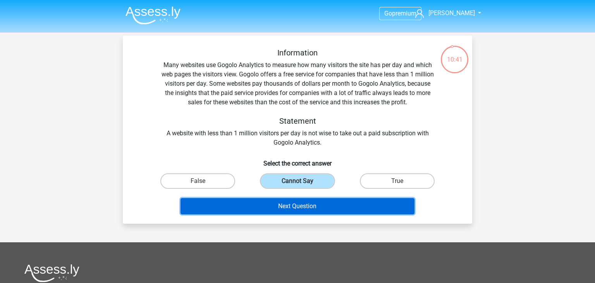
click at [312, 204] on button "Next Question" at bounding box center [297, 206] width 234 height 16
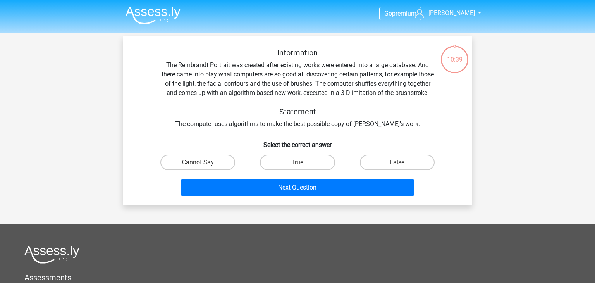
scroll to position [36, 0]
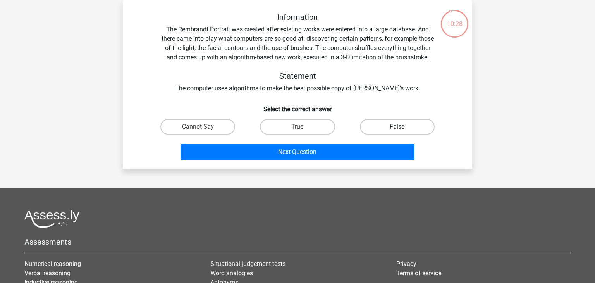
click at [391, 134] on label "False" at bounding box center [397, 126] width 75 height 15
click at [397, 132] on input "False" at bounding box center [399, 129] width 5 height 5
radio input "true"
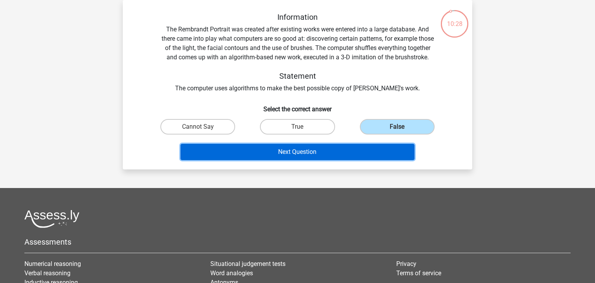
click at [381, 160] on button "Next Question" at bounding box center [297, 152] width 234 height 16
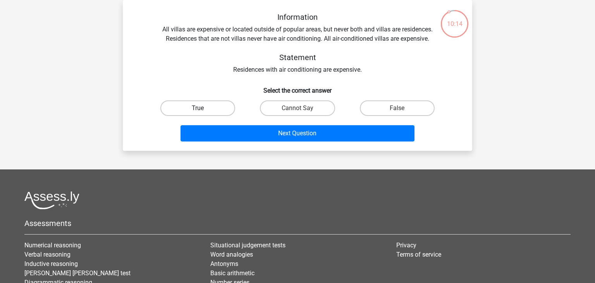
click at [223, 109] on label "True" at bounding box center [197, 107] width 75 height 15
click at [203, 109] on input "True" at bounding box center [200, 110] width 5 height 5
radio input "true"
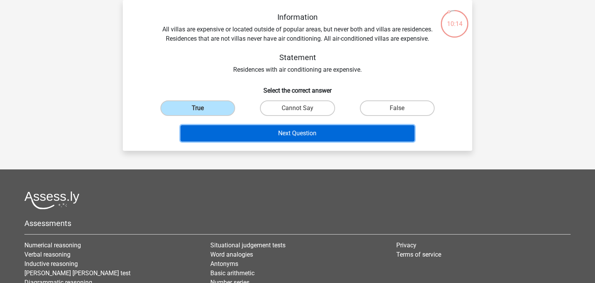
click at [257, 130] on button "Next Question" at bounding box center [297, 133] width 234 height 16
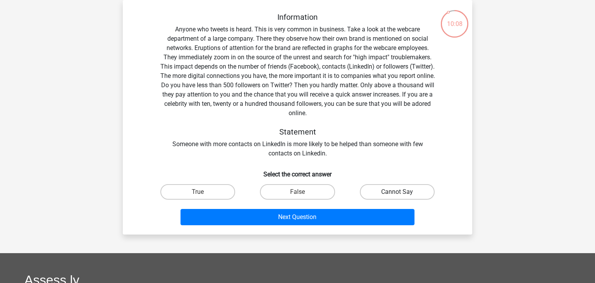
click at [402, 194] on label "Cannot Say" at bounding box center [397, 191] width 75 height 15
click at [402, 194] on input "Cannot Say" at bounding box center [399, 194] width 5 height 5
radio input "true"
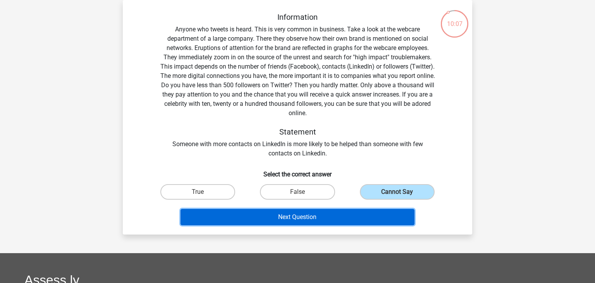
click at [358, 217] on button "Next Question" at bounding box center [297, 217] width 234 height 16
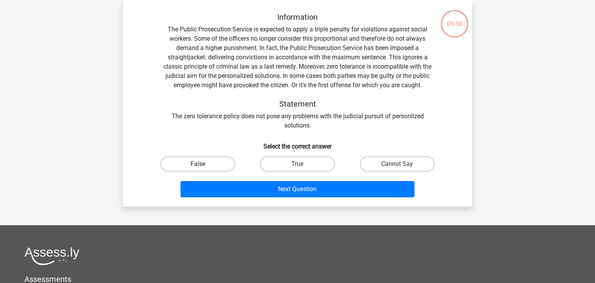
click at [210, 162] on label "False" at bounding box center [197, 163] width 75 height 15
click at [203, 164] on input "False" at bounding box center [200, 166] width 5 height 5
radio input "true"
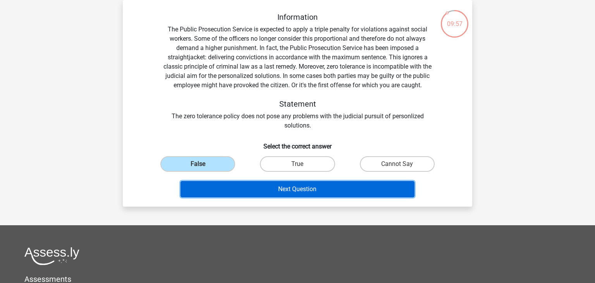
click at [296, 191] on button "Next Question" at bounding box center [297, 189] width 234 height 16
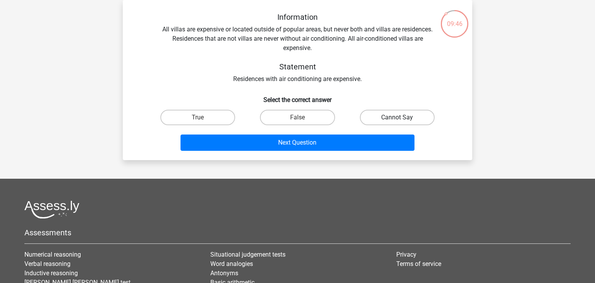
click at [386, 116] on label "Cannot Say" at bounding box center [397, 117] width 75 height 15
click at [397, 117] on input "Cannot Say" at bounding box center [399, 119] width 5 height 5
radio input "true"
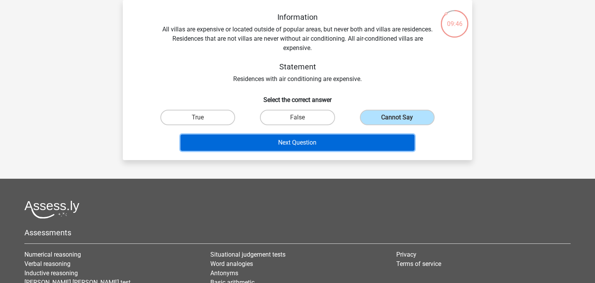
click at [361, 146] on button "Next Question" at bounding box center [297, 142] width 234 height 16
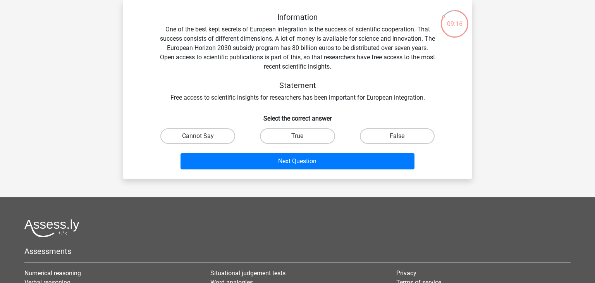
click at [297, 137] on input "True" at bounding box center [299, 138] width 5 height 5
radio input "true"
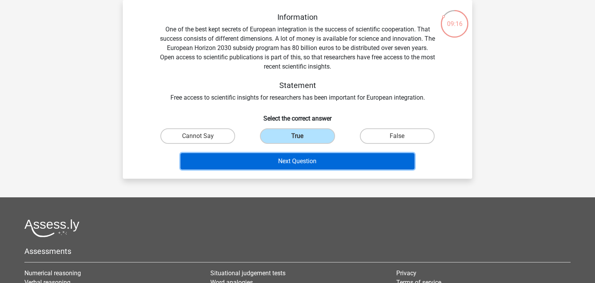
click at [338, 161] on button "Next Question" at bounding box center [297, 161] width 234 height 16
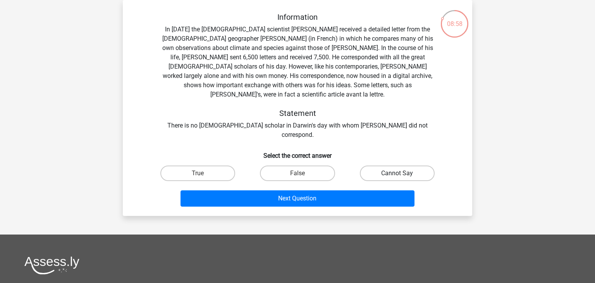
click at [381, 165] on label "Cannot Say" at bounding box center [397, 172] width 75 height 15
click at [397, 173] on input "Cannot Say" at bounding box center [399, 175] width 5 height 5
radio input "true"
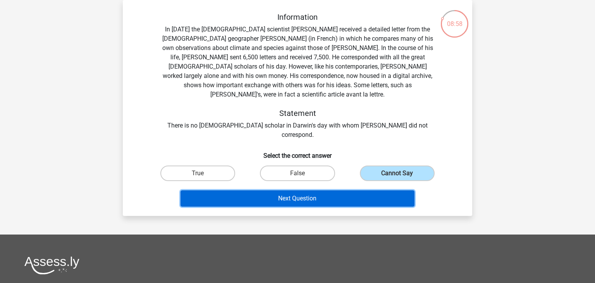
click at [340, 190] on button "Next Question" at bounding box center [297, 198] width 234 height 16
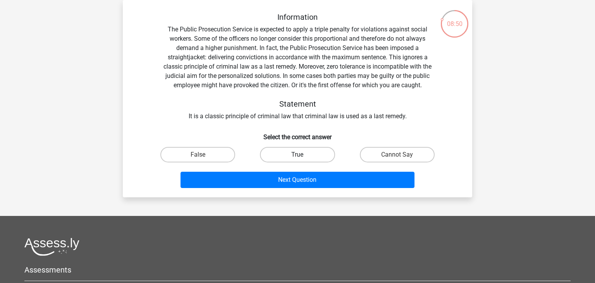
click at [297, 152] on label "True" at bounding box center [297, 154] width 75 height 15
click at [297, 154] on input "True" at bounding box center [299, 156] width 5 height 5
radio input "true"
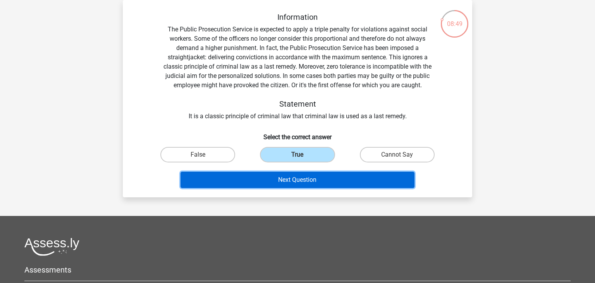
click at [331, 185] on button "Next Question" at bounding box center [297, 180] width 234 height 16
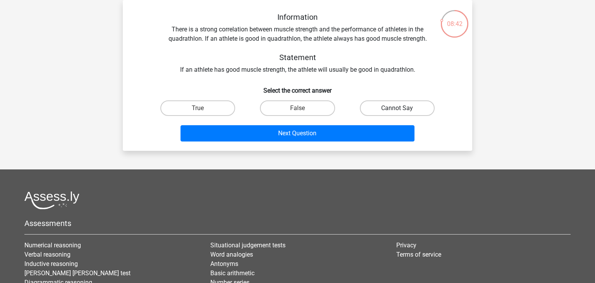
click at [413, 106] on label "Cannot Say" at bounding box center [397, 107] width 75 height 15
click at [402, 108] on input "Cannot Say" at bounding box center [399, 110] width 5 height 5
radio input "true"
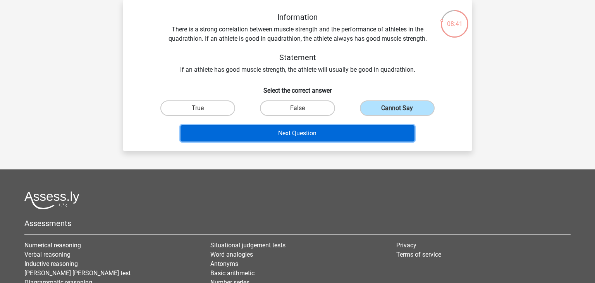
click at [380, 132] on button "Next Question" at bounding box center [297, 133] width 234 height 16
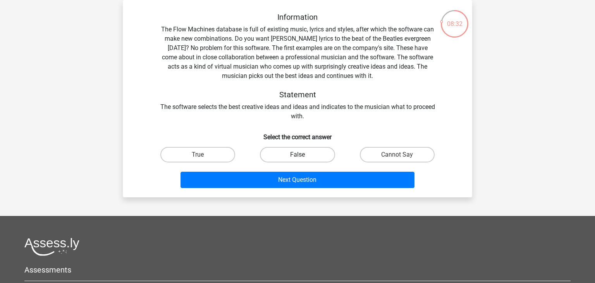
click at [309, 159] on label "False" at bounding box center [297, 154] width 75 height 15
click at [302, 159] on input "False" at bounding box center [299, 156] width 5 height 5
radio input "true"
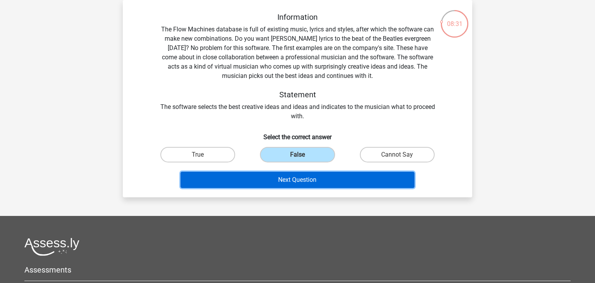
click at [323, 180] on button "Next Question" at bounding box center [297, 180] width 234 height 16
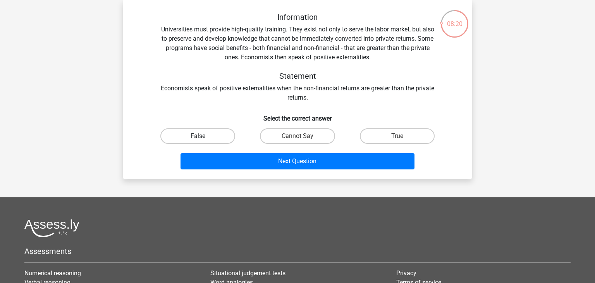
click at [216, 131] on label "False" at bounding box center [197, 135] width 75 height 15
click at [203, 136] on input "False" at bounding box center [200, 138] width 5 height 5
radio input "true"
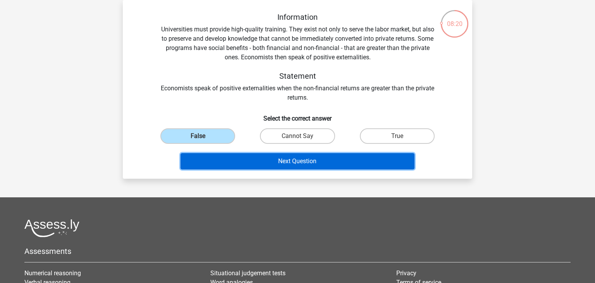
click at [319, 162] on button "Next Question" at bounding box center [297, 161] width 234 height 16
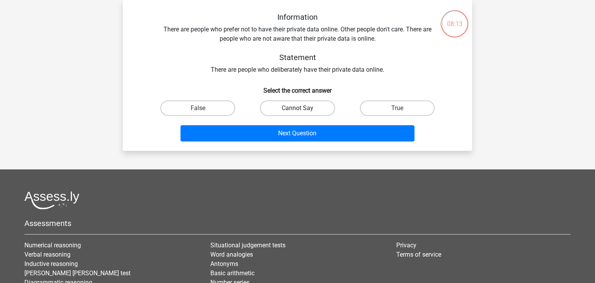
click at [311, 110] on label "Cannot Say" at bounding box center [297, 107] width 75 height 15
click at [302, 110] on input "Cannot Say" at bounding box center [299, 110] width 5 height 5
radio input "true"
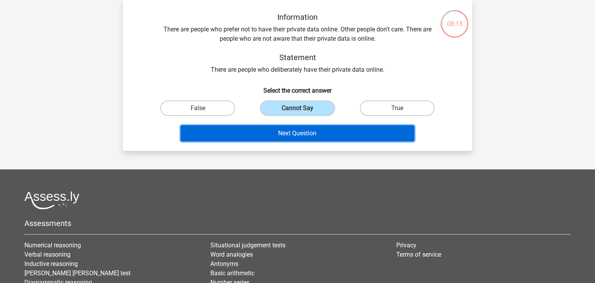
click at [317, 127] on button "Next Question" at bounding box center [297, 133] width 234 height 16
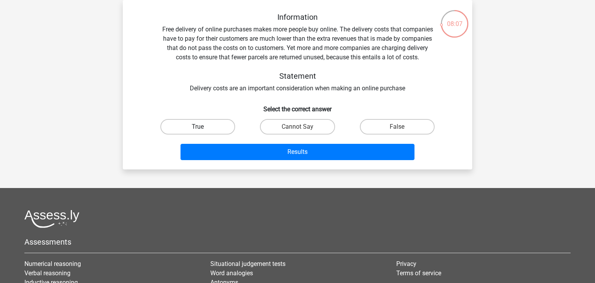
click at [220, 125] on label "True" at bounding box center [197, 126] width 75 height 15
click at [203, 127] on input "True" at bounding box center [200, 129] width 5 height 5
radio input "true"
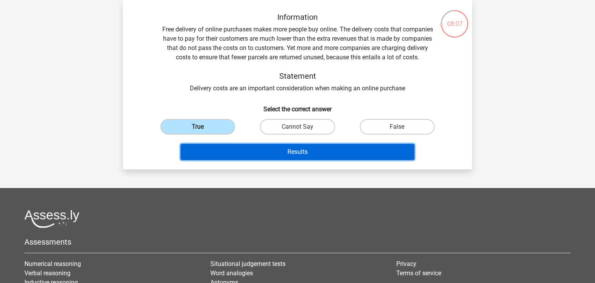
click at [296, 150] on button "Results" at bounding box center [297, 152] width 234 height 16
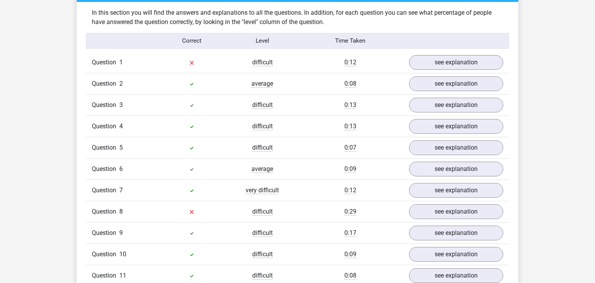
scroll to position [635, 0]
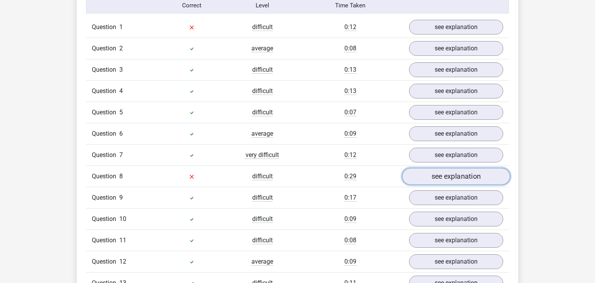
click at [447, 173] on link "see explanation" at bounding box center [456, 176] width 108 height 17
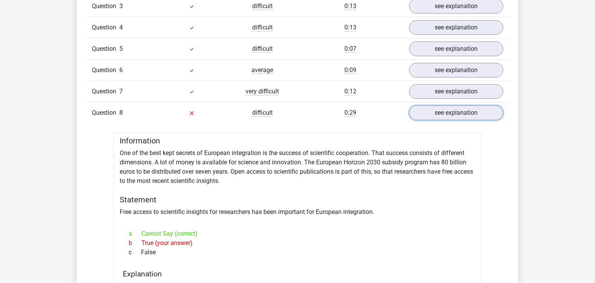
scroll to position [571, 0]
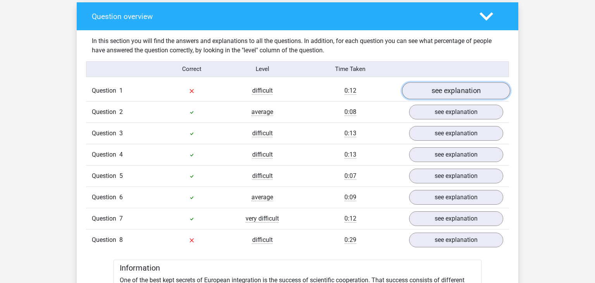
click at [460, 87] on link "see explanation" at bounding box center [456, 90] width 108 height 17
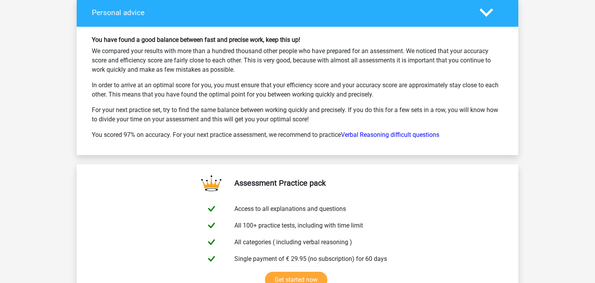
scroll to position [2222, 0]
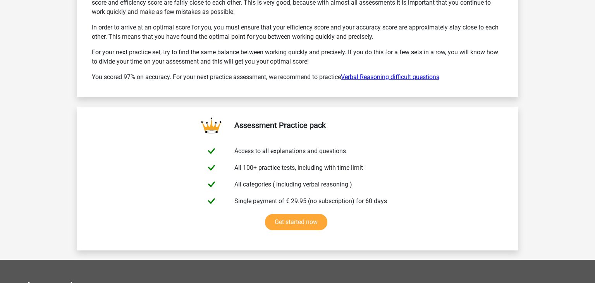
click at [409, 74] on link "Verbal Reasoning difficult questions" at bounding box center [390, 76] width 98 height 7
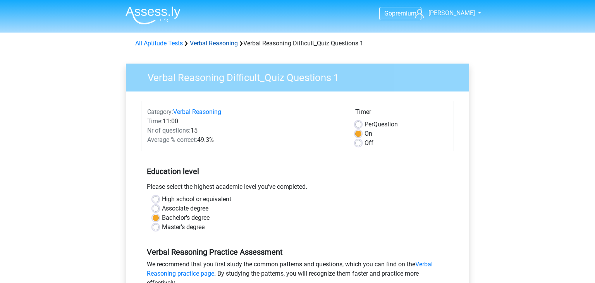
click at [217, 43] on link "Verbal Reasoning" at bounding box center [214, 42] width 48 height 7
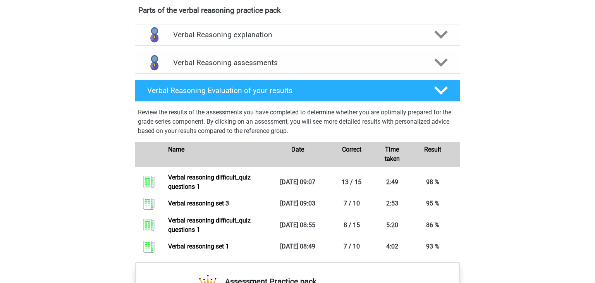
scroll to position [444, 0]
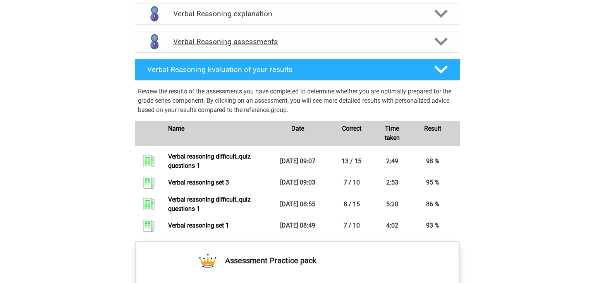
click at [407, 46] on h4 "Verbal Reasoning assessments" at bounding box center [297, 41] width 249 height 9
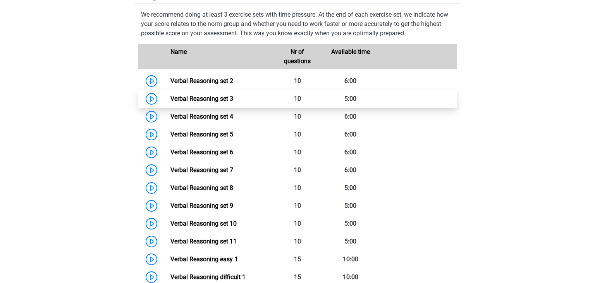
scroll to position [508, 0]
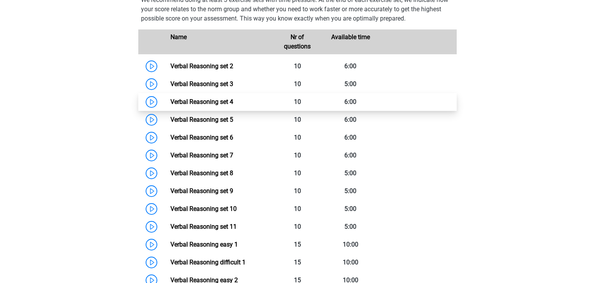
click at [200, 105] on link "Verbal Reasoning set 4" at bounding box center [201, 101] width 63 height 7
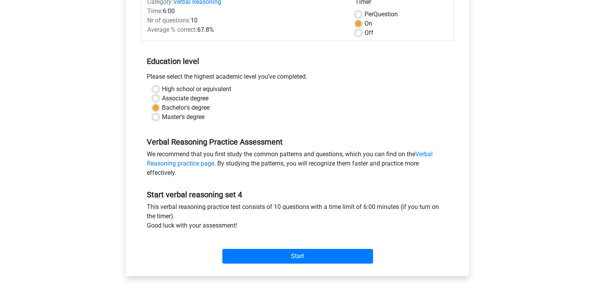
scroll to position [190, 0]
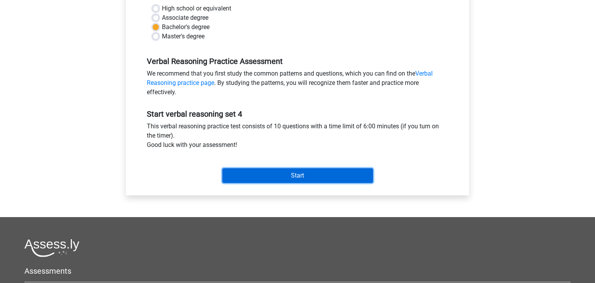
click at [329, 176] on input "Start" at bounding box center [297, 175] width 151 height 15
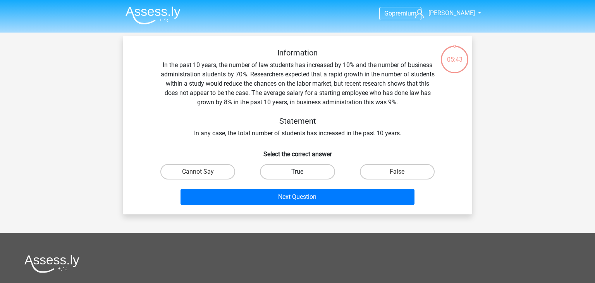
click at [286, 168] on label "True" at bounding box center [297, 171] width 75 height 15
click at [297, 172] on input "True" at bounding box center [299, 174] width 5 height 5
radio input "true"
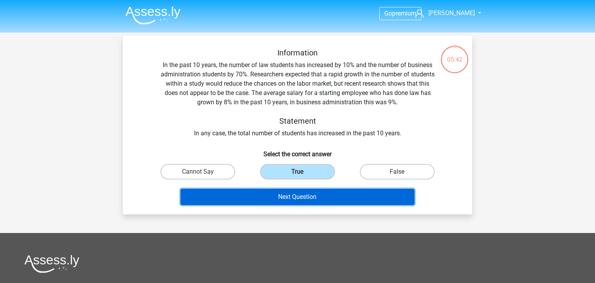
click at [305, 197] on button "Next Question" at bounding box center [297, 197] width 234 height 16
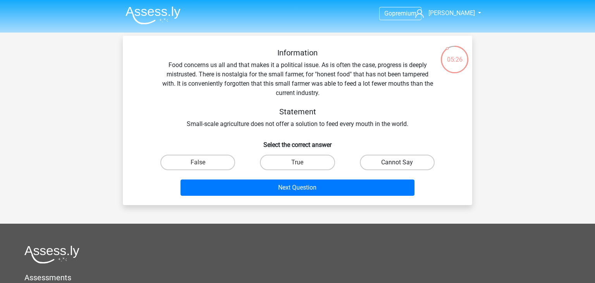
click at [380, 162] on label "Cannot Say" at bounding box center [397, 161] width 75 height 15
click at [397, 162] on input "Cannot Say" at bounding box center [399, 164] width 5 height 5
radio input "true"
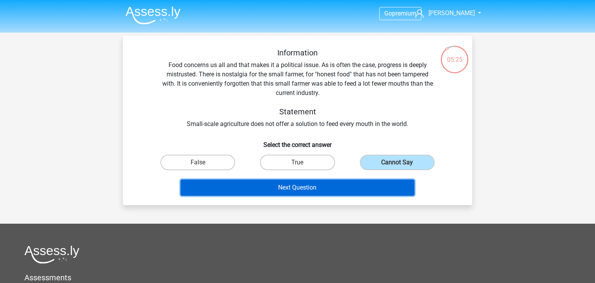
click at [372, 186] on button "Next Question" at bounding box center [297, 187] width 234 height 16
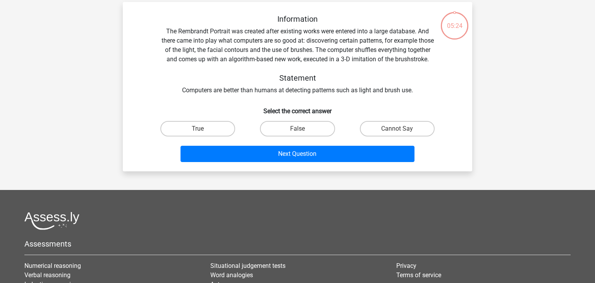
scroll to position [36, 0]
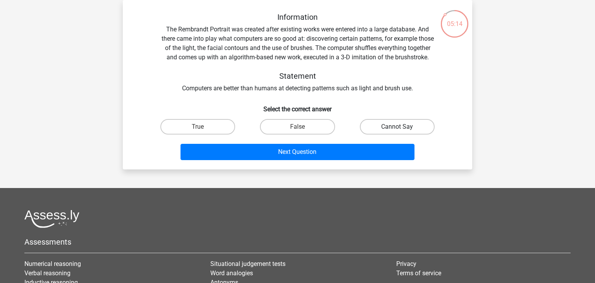
click at [372, 134] on label "Cannot Say" at bounding box center [397, 126] width 75 height 15
click at [397, 132] on input "Cannot Say" at bounding box center [399, 129] width 5 height 5
radio input "true"
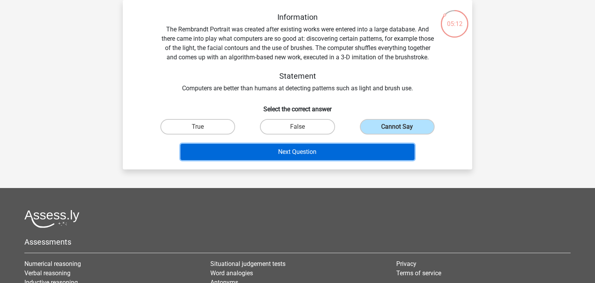
click at [344, 160] on button "Next Question" at bounding box center [297, 152] width 234 height 16
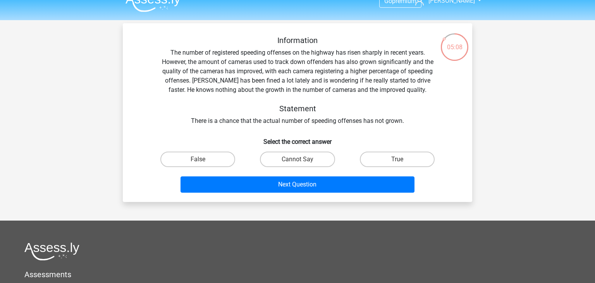
scroll to position [0, 0]
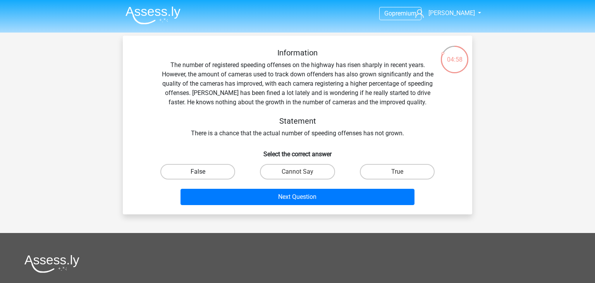
click at [213, 175] on label "False" at bounding box center [197, 171] width 75 height 15
click at [203, 175] on input "False" at bounding box center [200, 174] width 5 height 5
radio input "true"
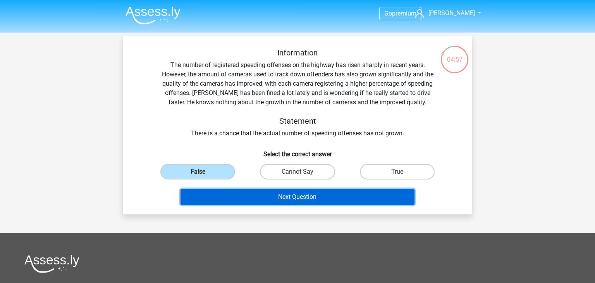
click at [268, 203] on button "Next Question" at bounding box center [297, 197] width 234 height 16
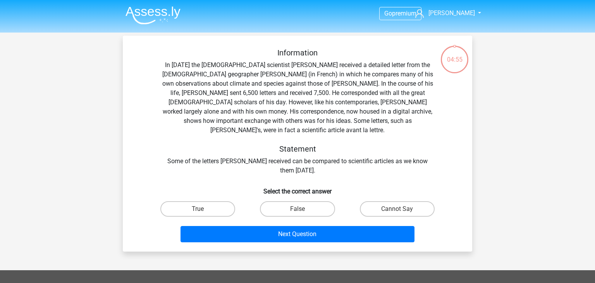
scroll to position [36, 0]
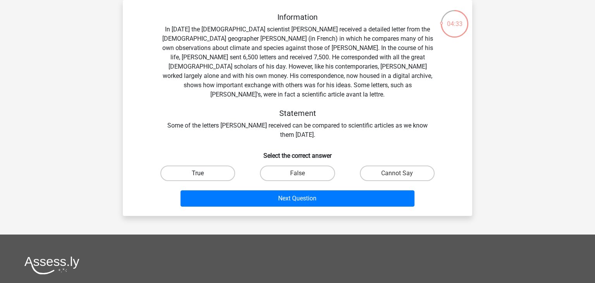
click at [214, 165] on label "True" at bounding box center [197, 172] width 75 height 15
click at [203, 173] on input "True" at bounding box center [200, 175] width 5 height 5
radio input "true"
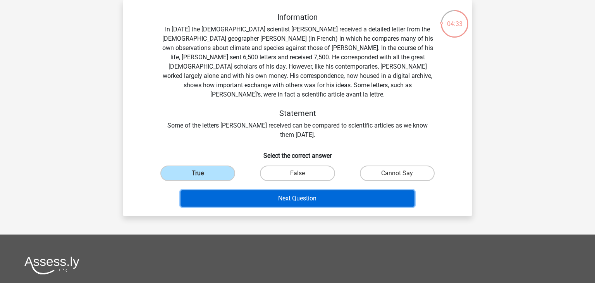
click at [266, 190] on button "Next Question" at bounding box center [297, 198] width 234 height 16
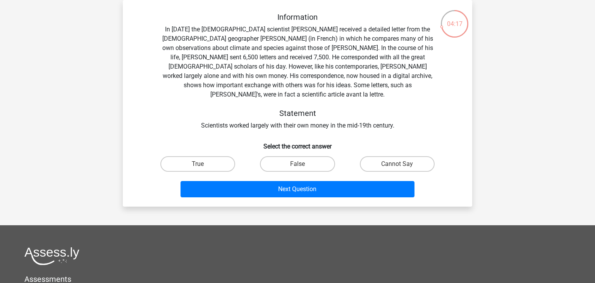
click at [201, 156] on label "True" at bounding box center [197, 163] width 75 height 15
click at [201, 164] on input "True" at bounding box center [200, 166] width 5 height 5
radio input "true"
click at [281, 188] on div "Next Question" at bounding box center [297, 190] width 299 height 19
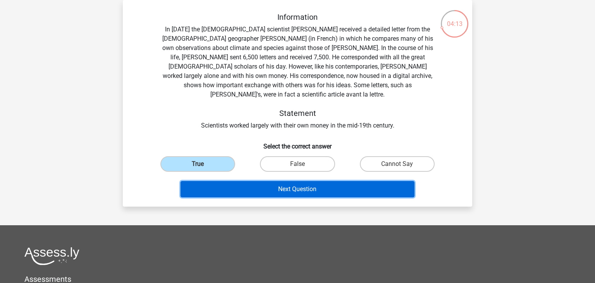
click at [315, 183] on button "Next Question" at bounding box center [297, 189] width 234 height 16
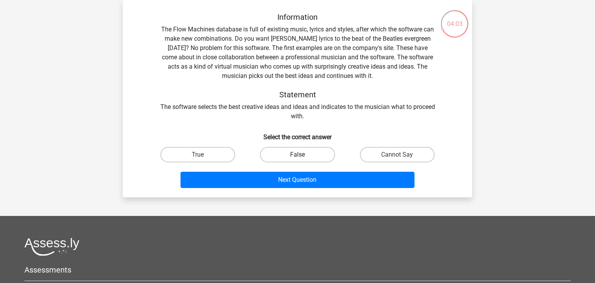
click at [283, 154] on label "False" at bounding box center [297, 154] width 75 height 15
click at [297, 154] on input "False" at bounding box center [299, 156] width 5 height 5
radio input "true"
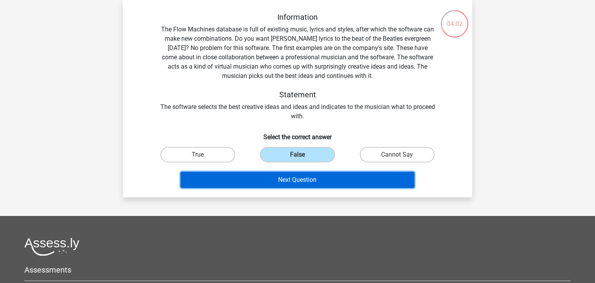
click at [345, 183] on button "Next Question" at bounding box center [297, 180] width 234 height 16
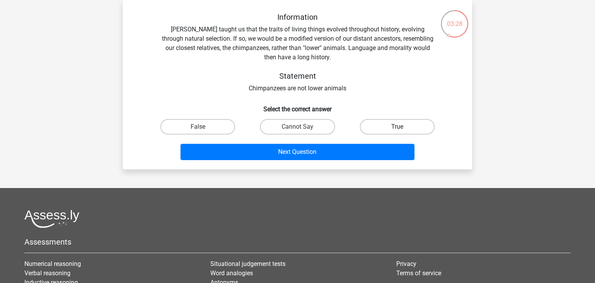
click at [414, 130] on label "True" at bounding box center [397, 126] width 75 height 15
click at [402, 130] on input "True" at bounding box center [399, 129] width 5 height 5
radio input "true"
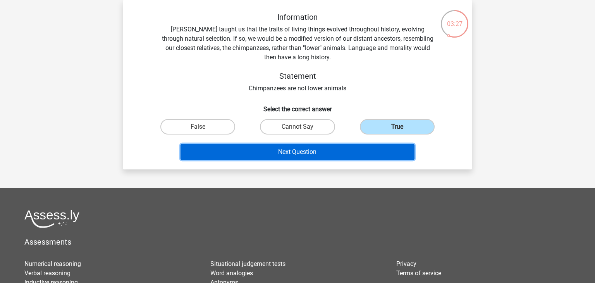
click at [354, 153] on button "Next Question" at bounding box center [297, 152] width 234 height 16
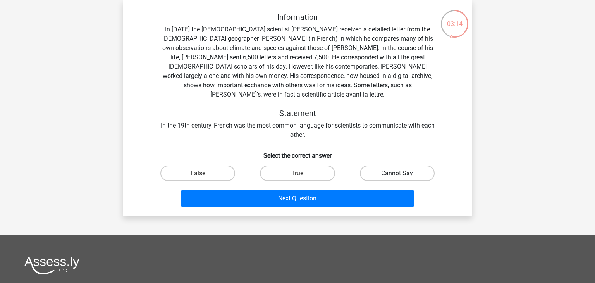
click at [382, 167] on label "Cannot Say" at bounding box center [397, 172] width 75 height 15
click at [397, 173] on input "Cannot Say" at bounding box center [399, 175] width 5 height 5
radio input "true"
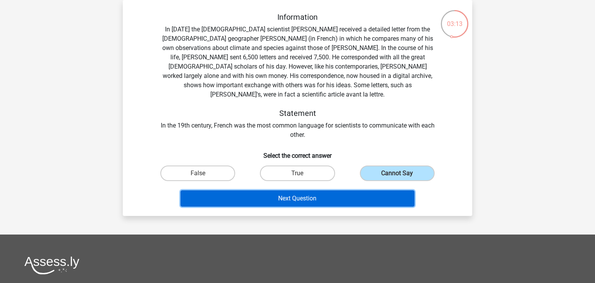
click at [371, 190] on button "Next Question" at bounding box center [297, 198] width 234 height 16
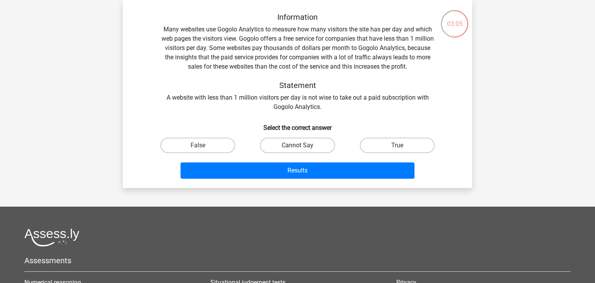
click at [302, 146] on label "Cannot Say" at bounding box center [297, 144] width 75 height 15
click at [302, 146] on input "Cannot Say" at bounding box center [299, 147] width 5 height 5
radio input "true"
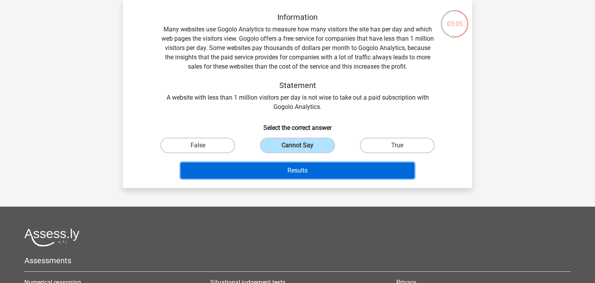
click at [316, 169] on button "Results" at bounding box center [297, 170] width 234 height 16
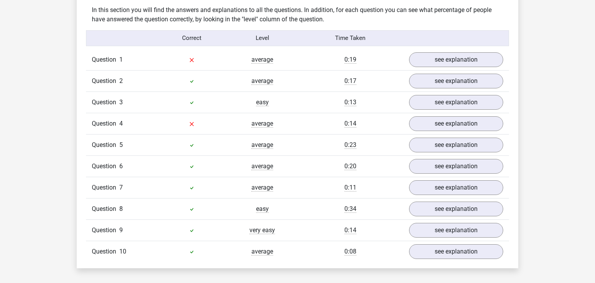
scroll to position [571, 0]
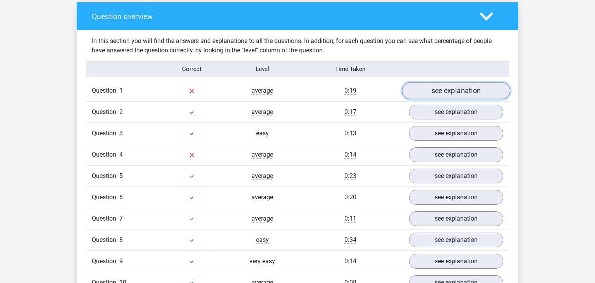
click at [462, 93] on link "see explanation" at bounding box center [456, 90] width 108 height 17
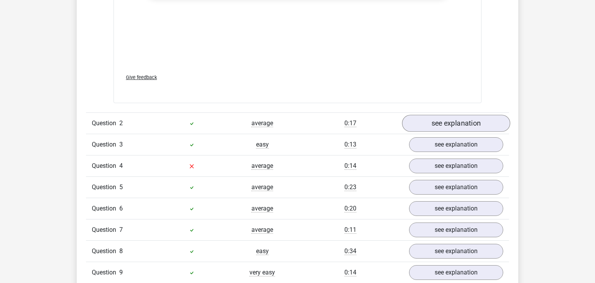
scroll to position [1016, 0]
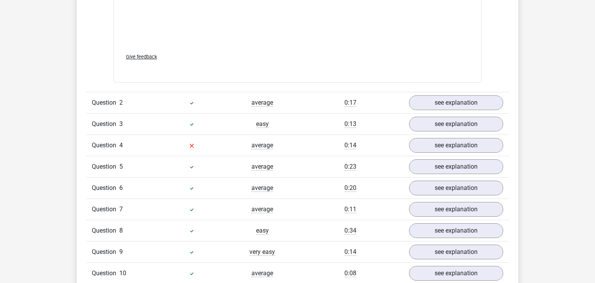
click at [458, 153] on div "Question 4 average 0:14 see explanation" at bounding box center [297, 144] width 423 height 21
click at [459, 150] on link "see explanation" at bounding box center [456, 145] width 108 height 17
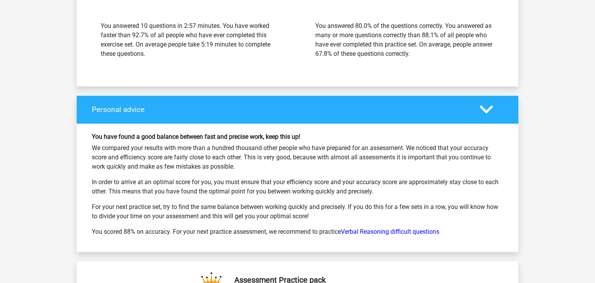
scroll to position [1968, 0]
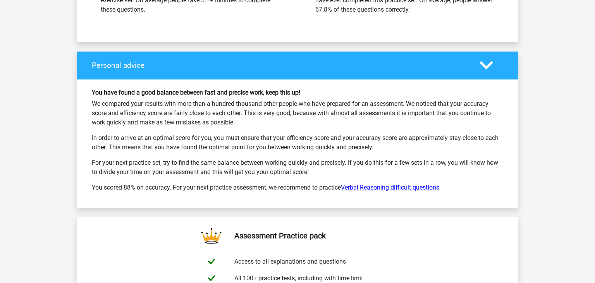
click at [424, 187] on link "Verbal Reasoning difficult questions" at bounding box center [390, 187] width 98 height 7
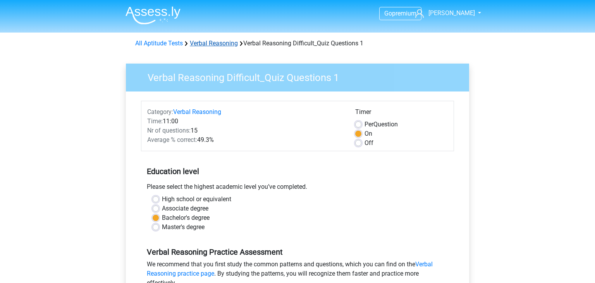
click at [231, 42] on link "Verbal Reasoning" at bounding box center [214, 42] width 48 height 7
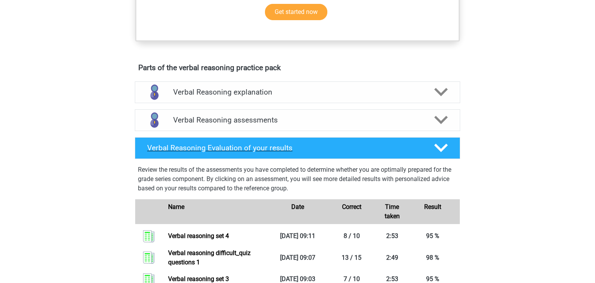
scroll to position [381, 0]
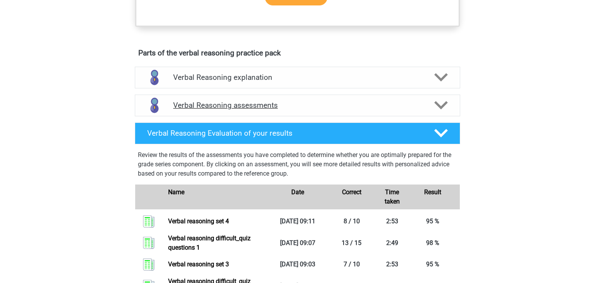
click at [415, 116] on div "Verbal Reasoning assessments" at bounding box center [297, 105] width 325 height 22
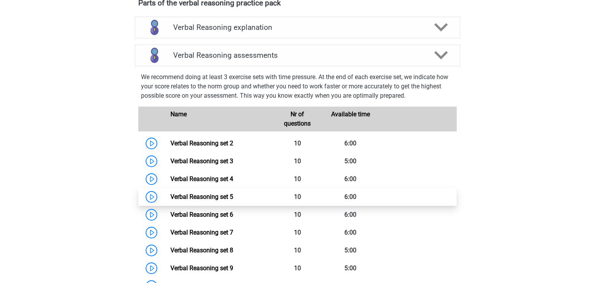
scroll to position [571, 0]
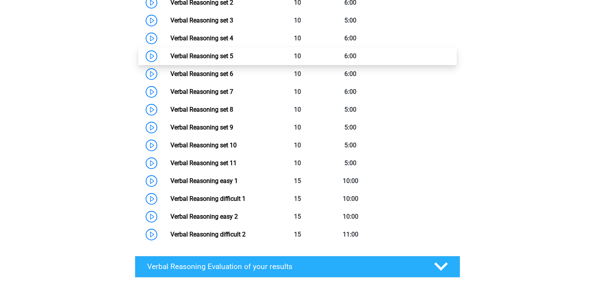
click at [226, 60] on link "Verbal Reasoning set 5" at bounding box center [201, 55] width 63 height 7
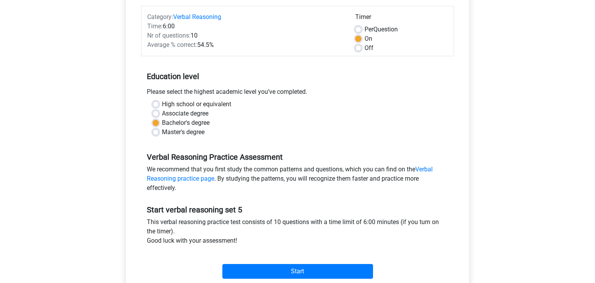
scroll to position [254, 0]
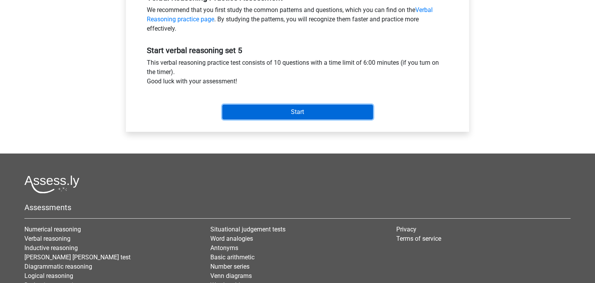
click at [307, 112] on input "Start" at bounding box center [297, 112] width 151 height 15
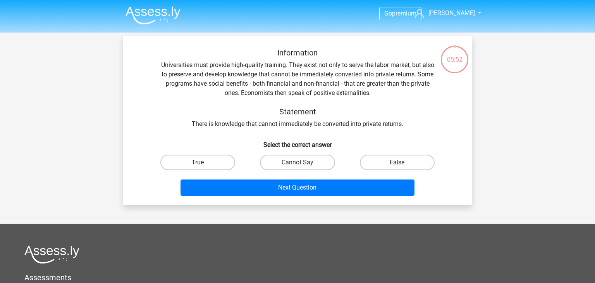
click at [207, 160] on label "True" at bounding box center [197, 161] width 75 height 15
click at [203, 162] on input "True" at bounding box center [200, 164] width 5 height 5
radio input "true"
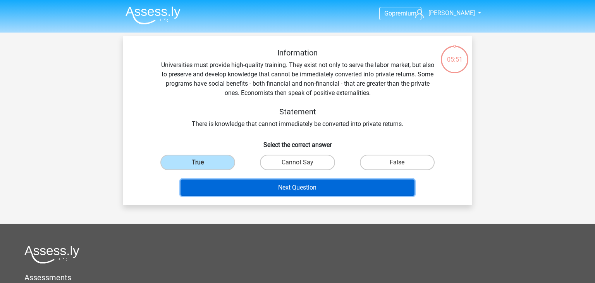
click at [302, 189] on button "Next Question" at bounding box center [297, 187] width 234 height 16
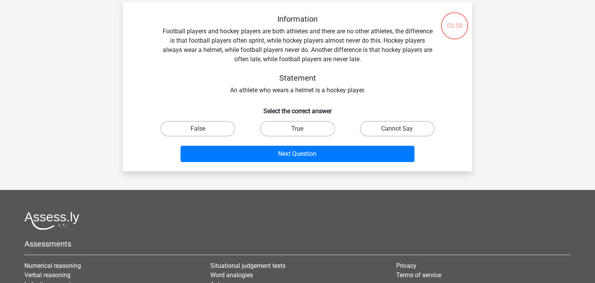
scroll to position [36, 0]
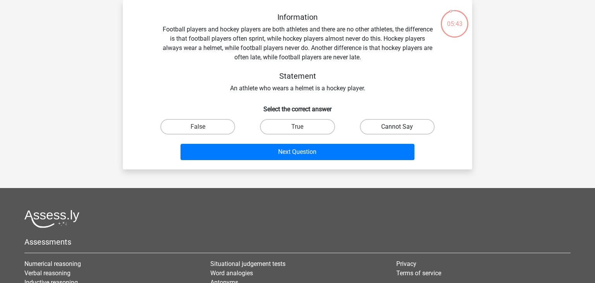
click at [392, 127] on label "Cannot Say" at bounding box center [397, 126] width 75 height 15
click at [397, 127] on input "Cannot Say" at bounding box center [399, 129] width 5 height 5
radio input "true"
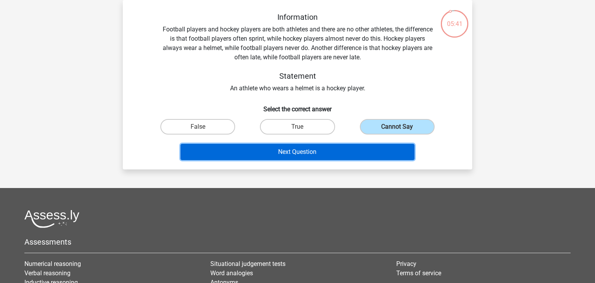
click at [364, 155] on button "Next Question" at bounding box center [297, 152] width 234 height 16
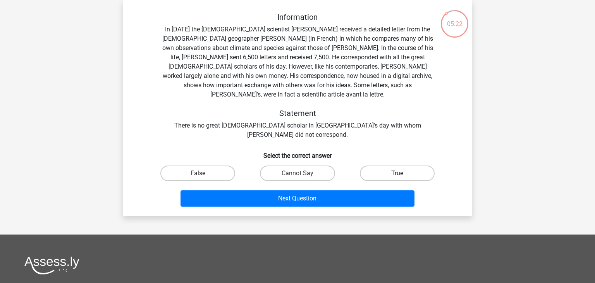
click at [388, 165] on label "True" at bounding box center [397, 172] width 75 height 15
click at [397, 173] on input "True" at bounding box center [399, 175] width 5 height 5
radio input "true"
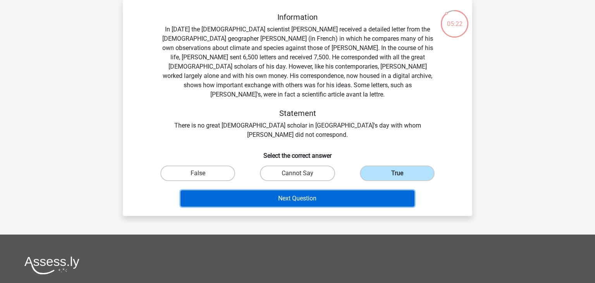
click at [363, 190] on button "Next Question" at bounding box center [297, 198] width 234 height 16
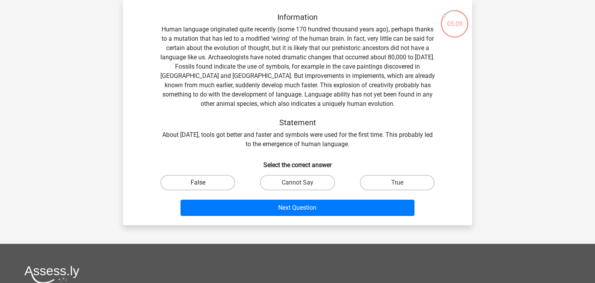
click at [214, 182] on label "False" at bounding box center [197, 182] width 75 height 15
click at [203, 182] on input "False" at bounding box center [200, 184] width 5 height 5
radio input "true"
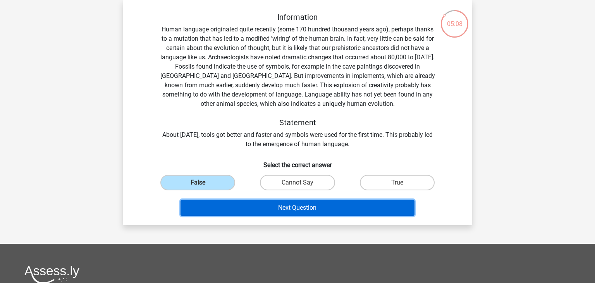
click at [307, 211] on button "Next Question" at bounding box center [297, 207] width 234 height 16
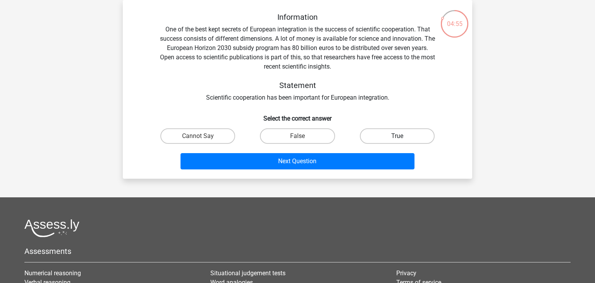
click at [396, 138] on label "True" at bounding box center [397, 135] width 75 height 15
click at [397, 138] on input "True" at bounding box center [399, 138] width 5 height 5
radio input "true"
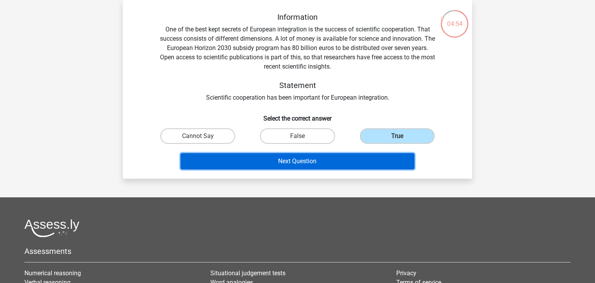
click at [376, 164] on button "Next Question" at bounding box center [297, 161] width 234 height 16
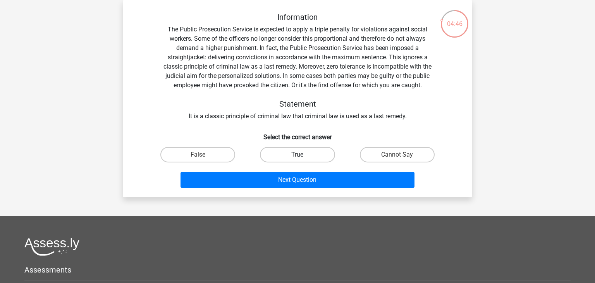
click at [296, 156] on label "True" at bounding box center [297, 154] width 75 height 15
click at [297, 156] on input "True" at bounding box center [299, 156] width 5 height 5
radio input "true"
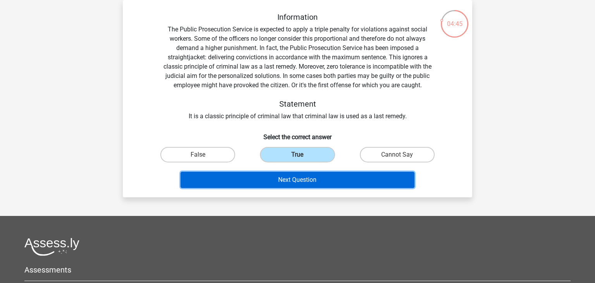
click at [306, 181] on button "Next Question" at bounding box center [297, 180] width 234 height 16
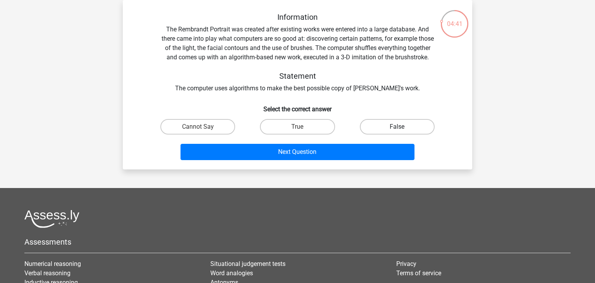
click at [407, 134] on label "False" at bounding box center [397, 126] width 75 height 15
click at [402, 132] on input "False" at bounding box center [399, 129] width 5 height 5
radio input "true"
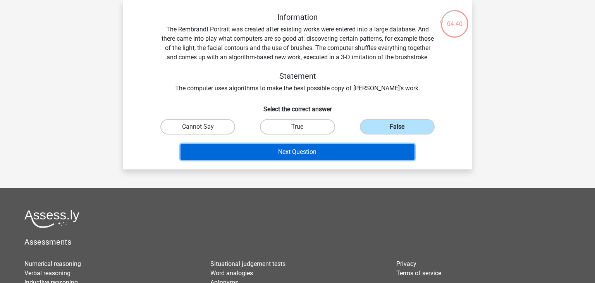
click at [392, 160] on button "Next Question" at bounding box center [297, 152] width 234 height 16
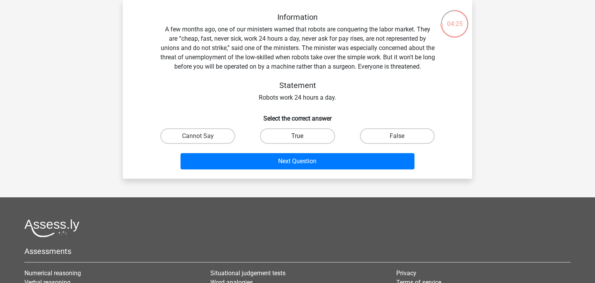
click at [310, 139] on label "True" at bounding box center [297, 135] width 75 height 15
click at [302, 139] on input "True" at bounding box center [299, 138] width 5 height 5
radio input "true"
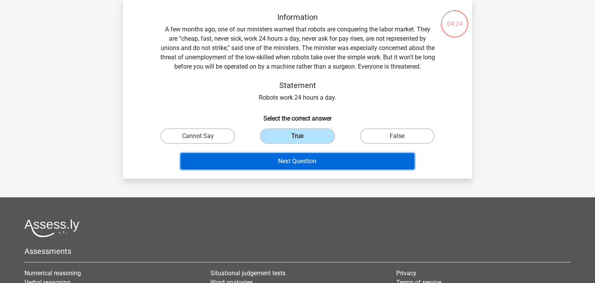
click at [309, 156] on button "Next Question" at bounding box center [297, 161] width 234 height 16
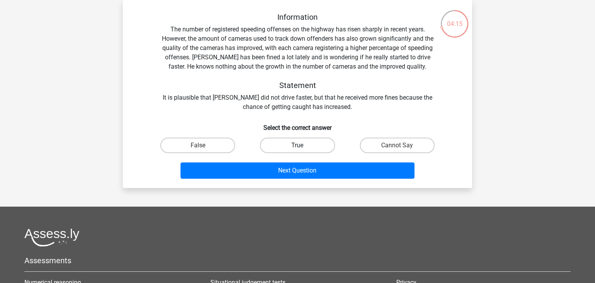
click at [312, 149] on label "True" at bounding box center [297, 144] width 75 height 15
click at [302, 149] on input "True" at bounding box center [299, 147] width 5 height 5
radio input "true"
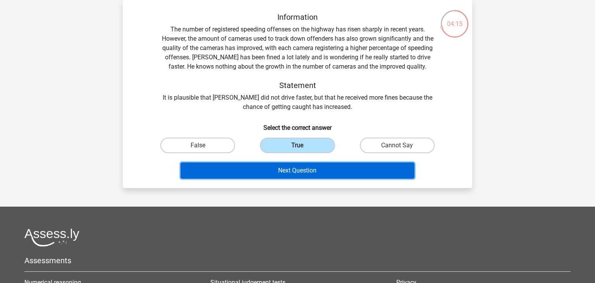
click at [320, 172] on button "Next Question" at bounding box center [297, 170] width 234 height 16
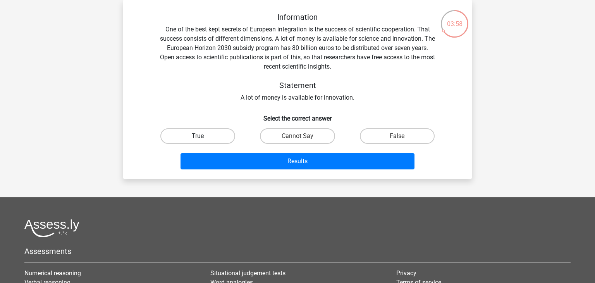
click at [214, 138] on label "True" at bounding box center [197, 135] width 75 height 15
click at [203, 138] on input "True" at bounding box center [200, 138] width 5 height 5
radio input "true"
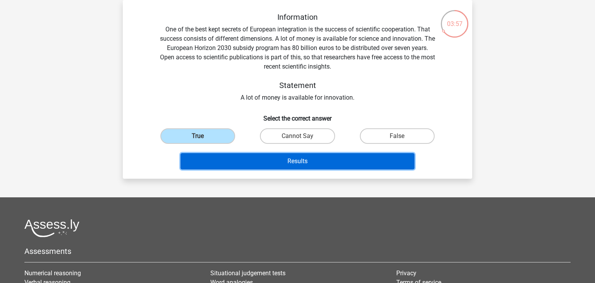
click at [286, 162] on button "Results" at bounding box center [297, 161] width 234 height 16
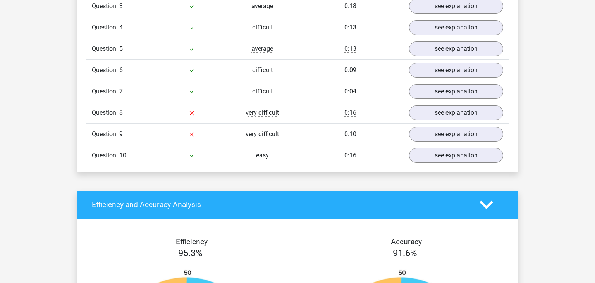
scroll to position [571, 0]
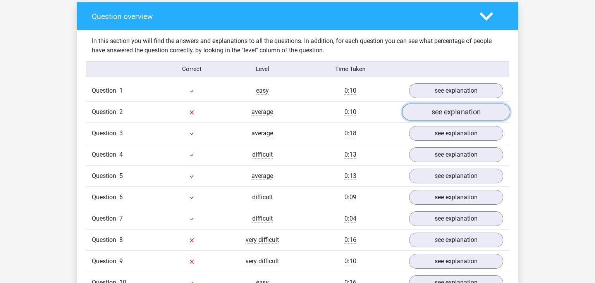
click at [445, 112] on link "see explanation" at bounding box center [456, 111] width 108 height 17
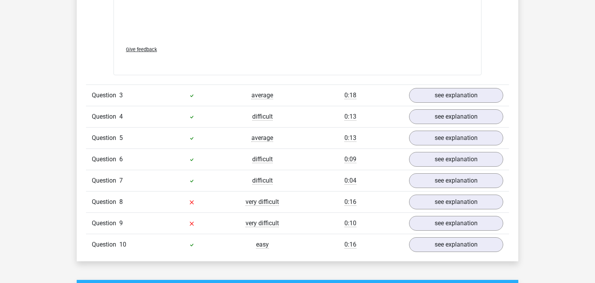
scroll to position [1079, 0]
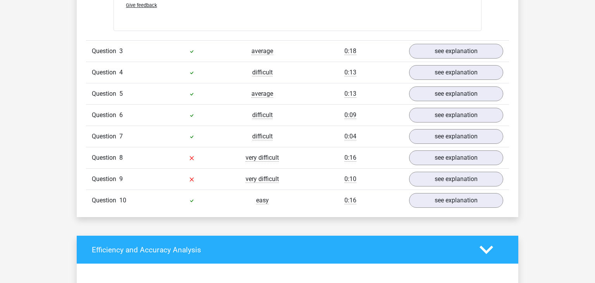
click at [428, 164] on div "Question 8 very difficult 0:16 see explanation" at bounding box center [297, 157] width 423 height 21
click at [429, 160] on link "see explanation" at bounding box center [456, 157] width 108 height 17
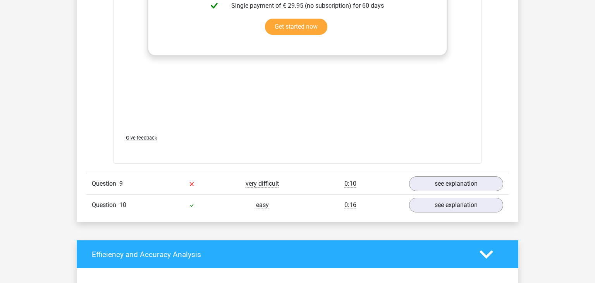
scroll to position [1524, 0]
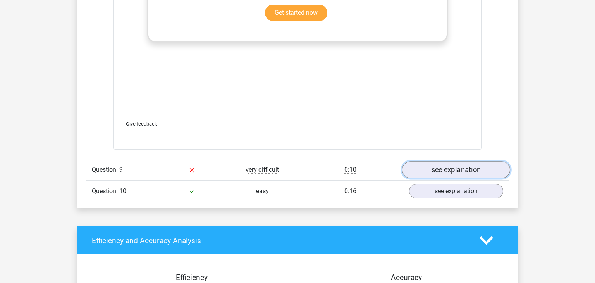
click at [440, 169] on link "see explanation" at bounding box center [456, 169] width 108 height 17
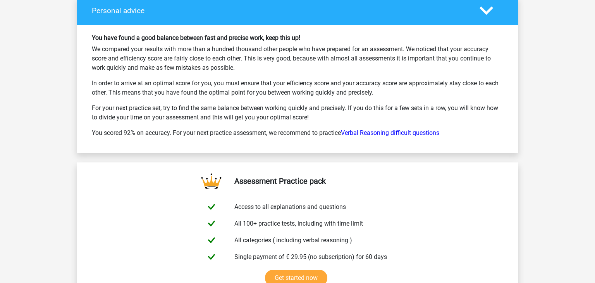
scroll to position [2540, 0]
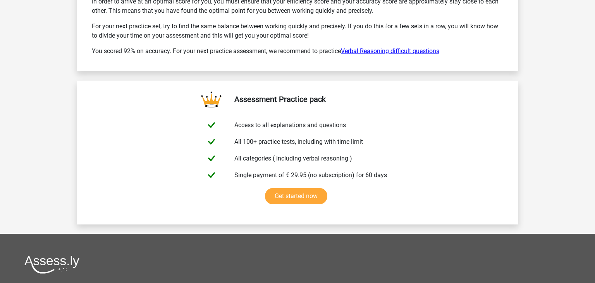
click at [426, 47] on link "Verbal Reasoning difficult questions" at bounding box center [390, 50] width 98 height 7
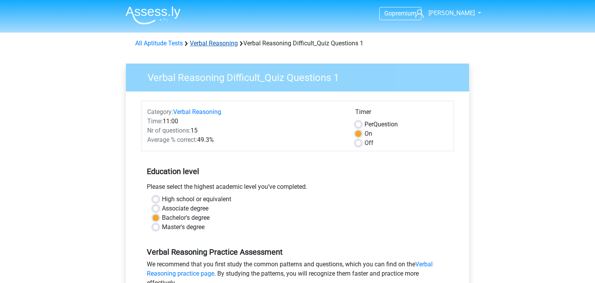
click at [209, 47] on link "Verbal Reasoning" at bounding box center [214, 42] width 48 height 7
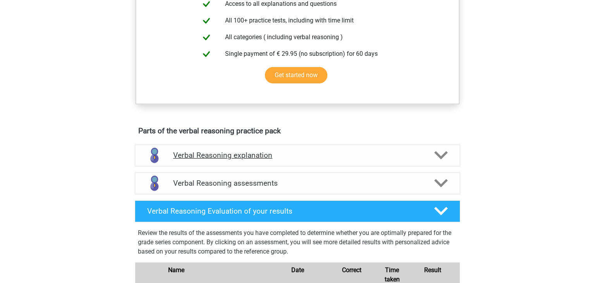
scroll to position [317, 0]
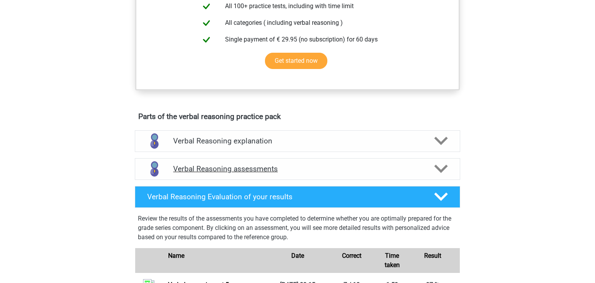
click at [346, 173] on h4 "Verbal Reasoning assessments" at bounding box center [297, 168] width 249 height 9
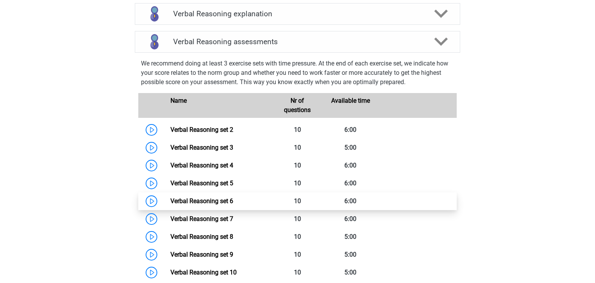
scroll to position [508, 0]
